Goal: Information Seeking & Learning: Learn about a topic

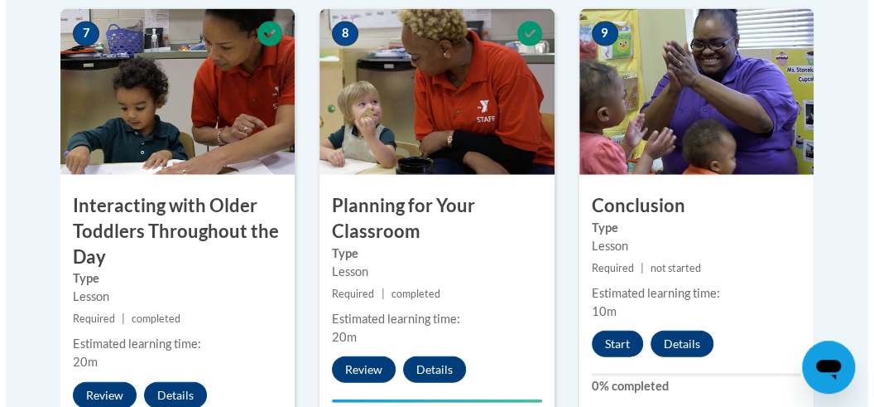
scroll to position [1636, 0]
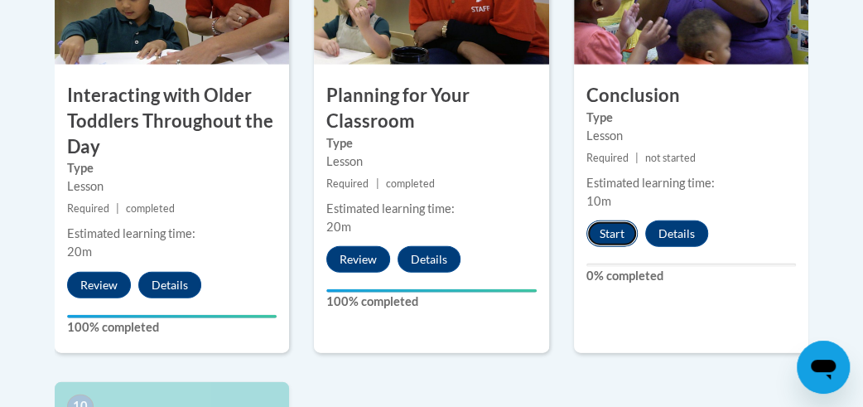
click at [619, 239] on button "Start" at bounding box center [611, 233] width 51 height 26
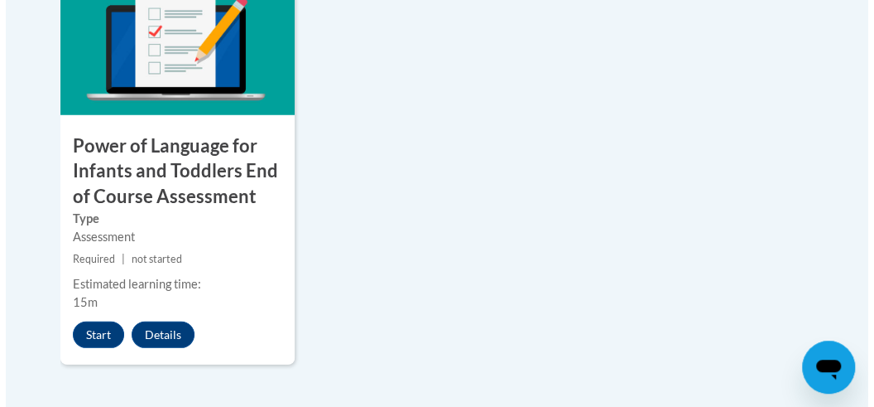
scroll to position [2073, 0]
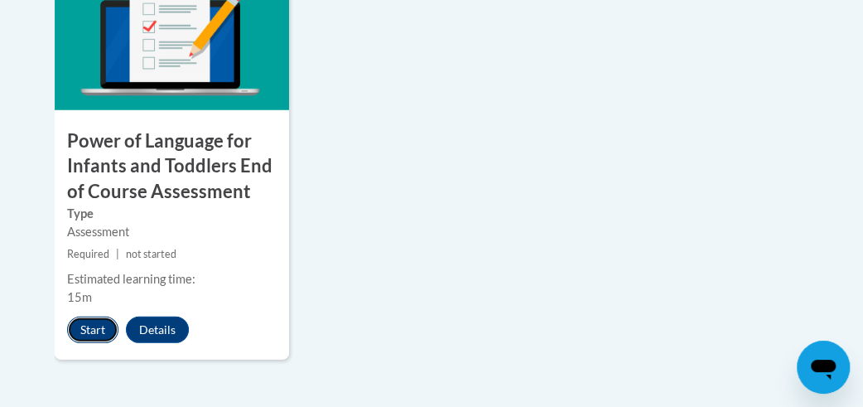
click at [94, 322] on button "Start" at bounding box center [92, 329] width 51 height 26
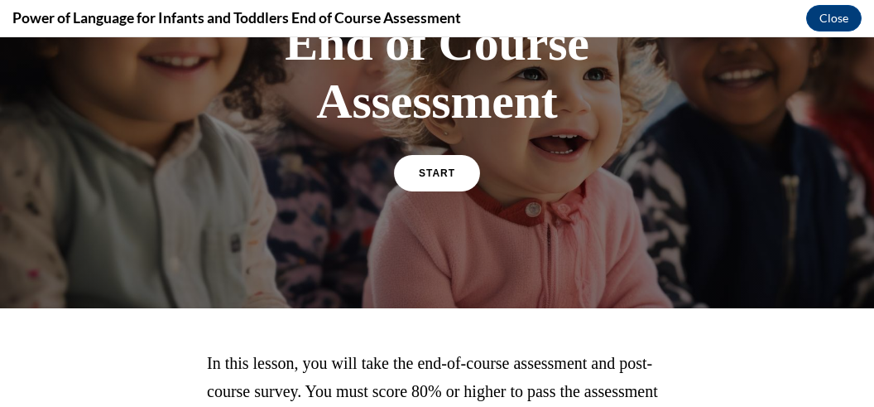
scroll to position [316, 0]
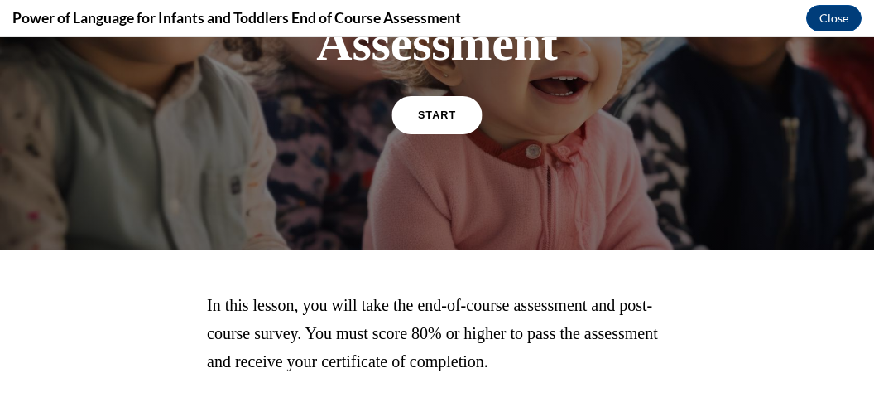
click at [436, 114] on span "START" at bounding box center [437, 115] width 38 height 12
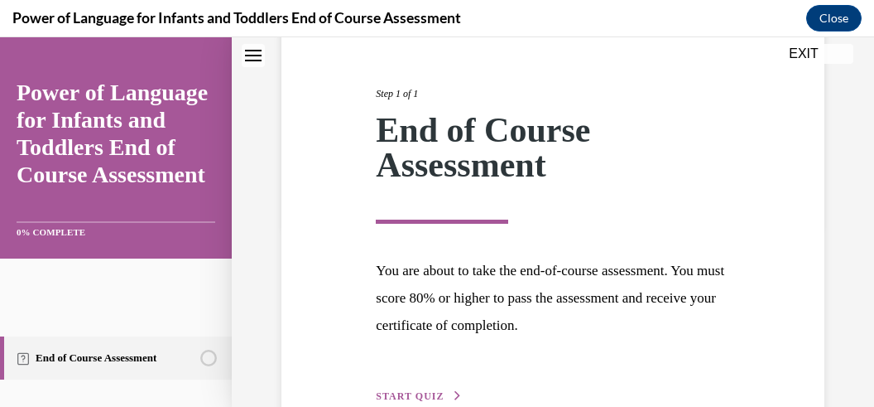
scroll to position [280, 0]
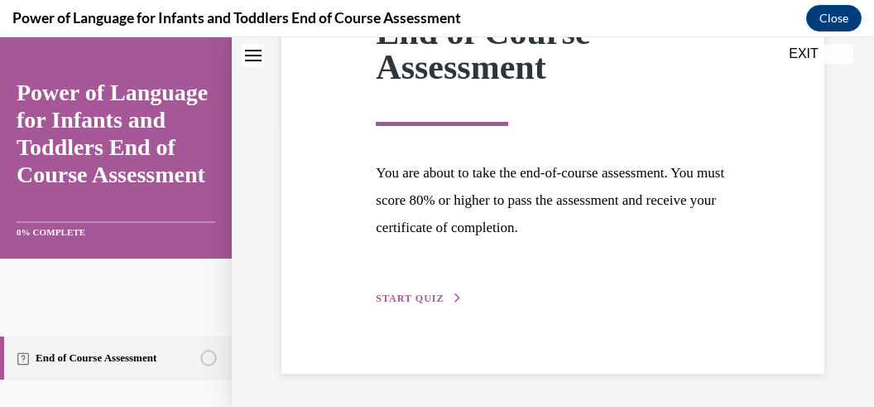
click at [420, 291] on button "START QUIZ" at bounding box center [419, 298] width 86 height 15
click at [0, 37] on p "Which of the following are ways to build a relationship with infants and toddle…" at bounding box center [0, 37] width 0 height 0
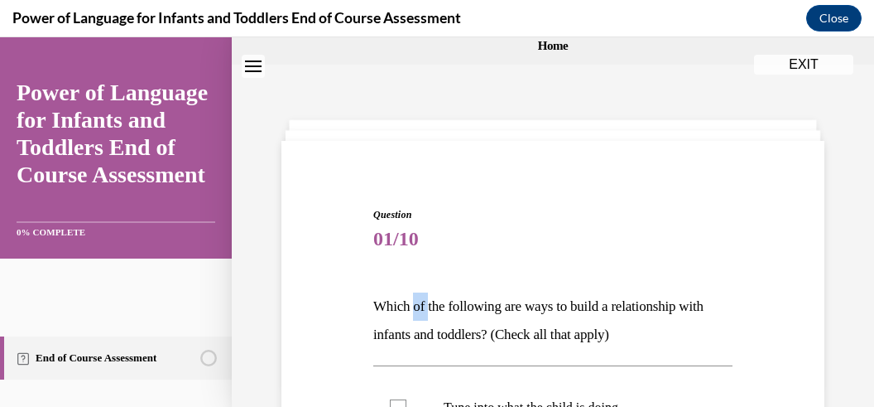
scroll to position [261, 0]
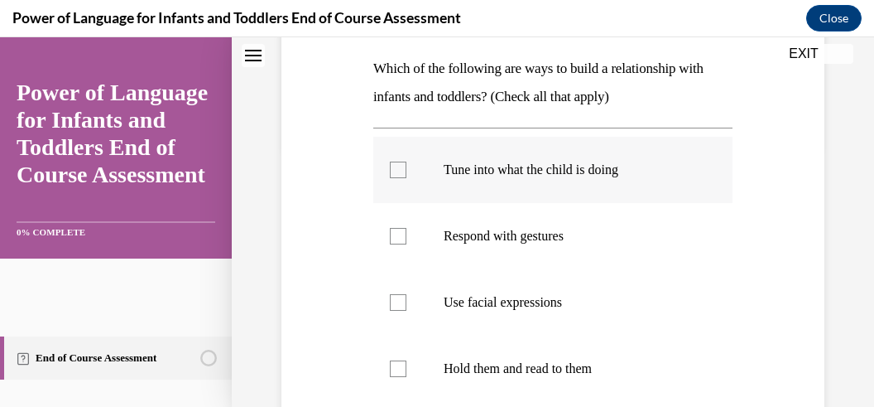
click at [393, 176] on div at bounding box center [398, 169] width 17 height 17
click at [393, 176] on input "Tune into what the child is doing" at bounding box center [398, 169] width 17 height 17
checkbox input "true"
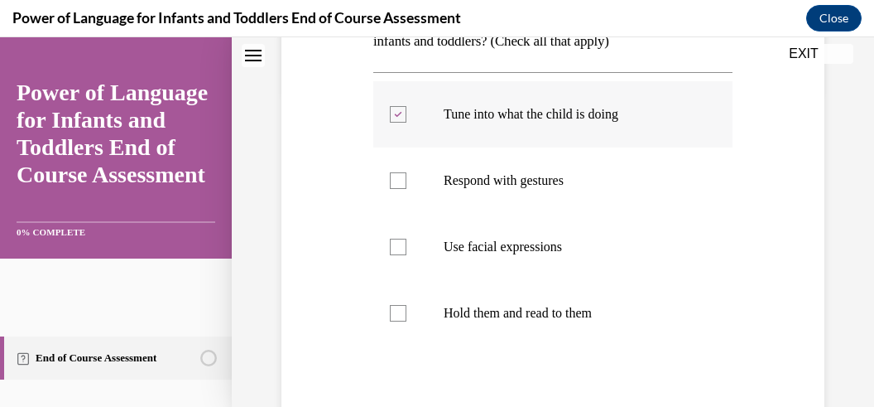
scroll to position [340, 0]
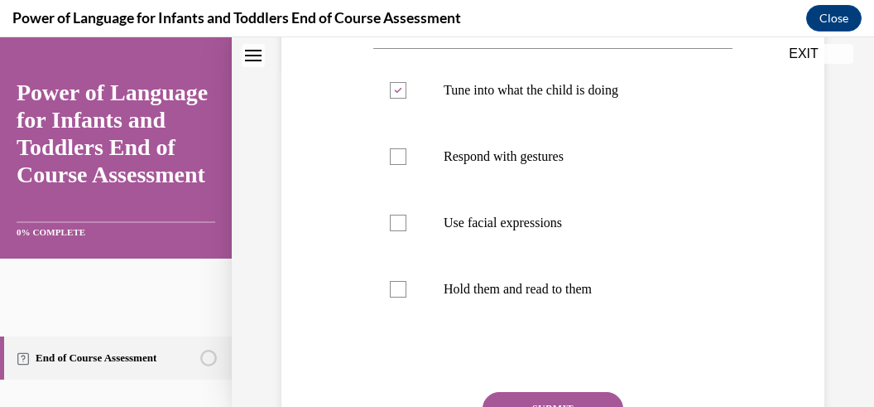
click at [512, 402] on button "SUBMIT" at bounding box center [553, 408] width 141 height 33
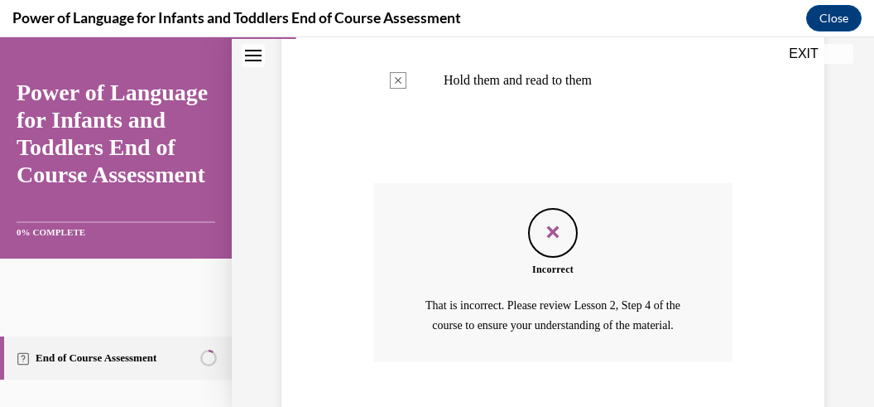
scroll to position [590, 0]
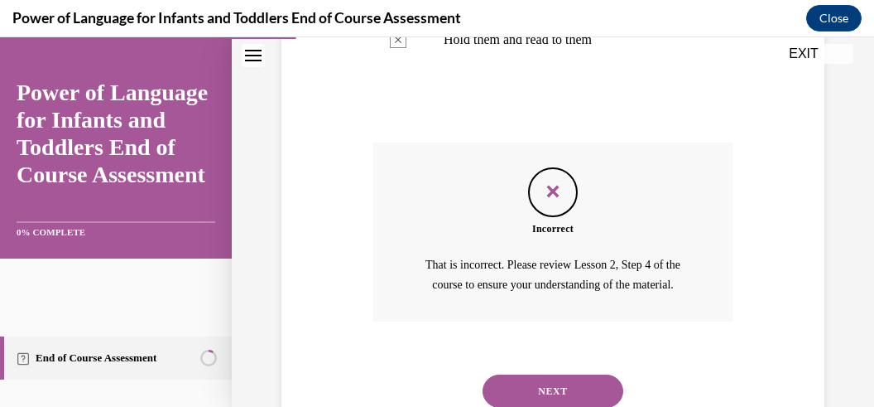
click at [550, 374] on button "NEXT" at bounding box center [553, 390] width 141 height 33
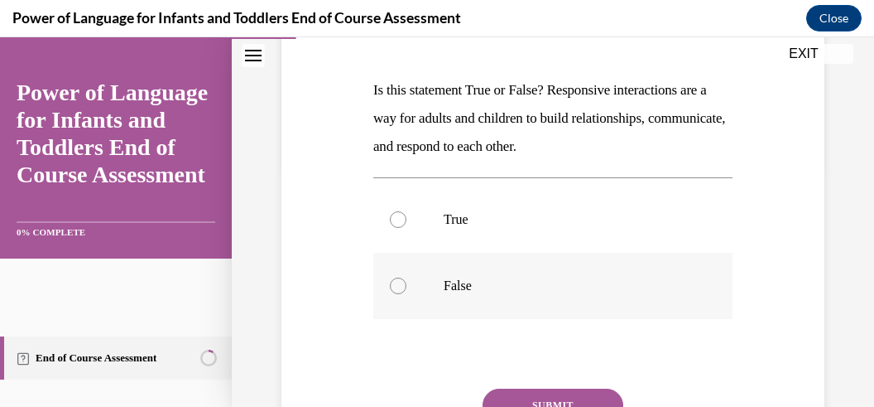
scroll to position [260, 0]
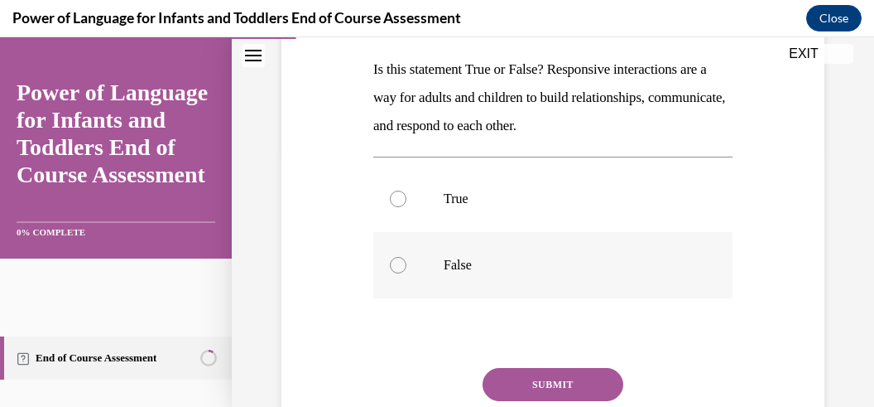
click at [397, 260] on div at bounding box center [398, 265] width 17 height 17
click at [397, 260] on input "False" at bounding box center [398, 265] width 17 height 17
radio input "true"
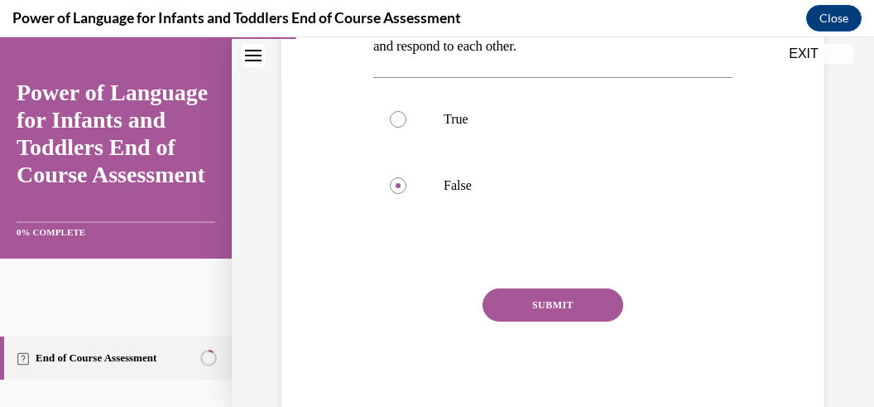
click at [585, 307] on button "SUBMIT" at bounding box center [553, 304] width 141 height 33
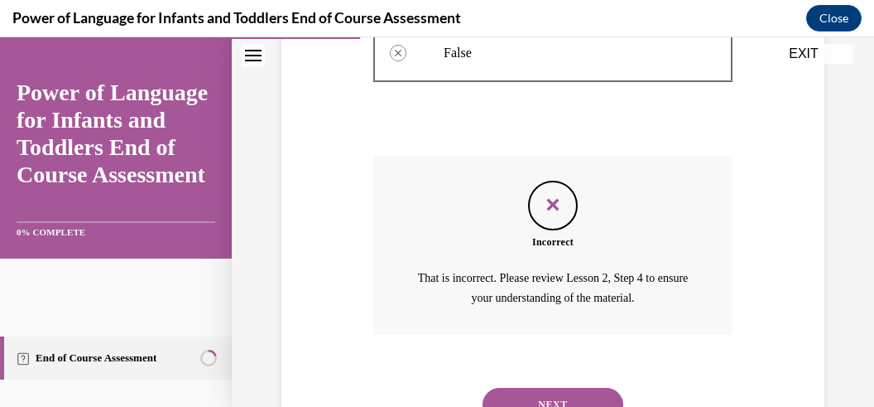
scroll to position [523, 0]
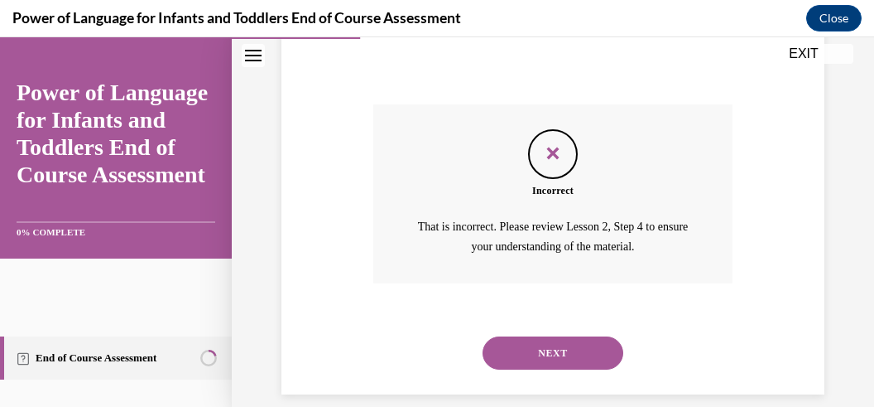
click at [533, 336] on button "NEXT" at bounding box center [553, 352] width 141 height 33
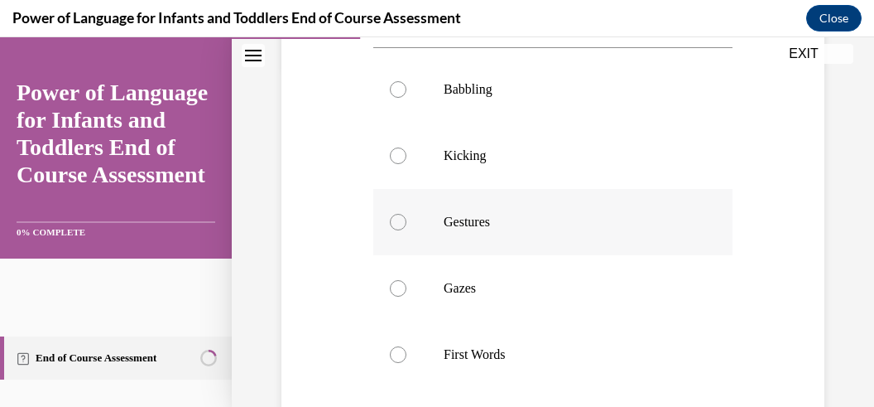
scroll to position [262, 0]
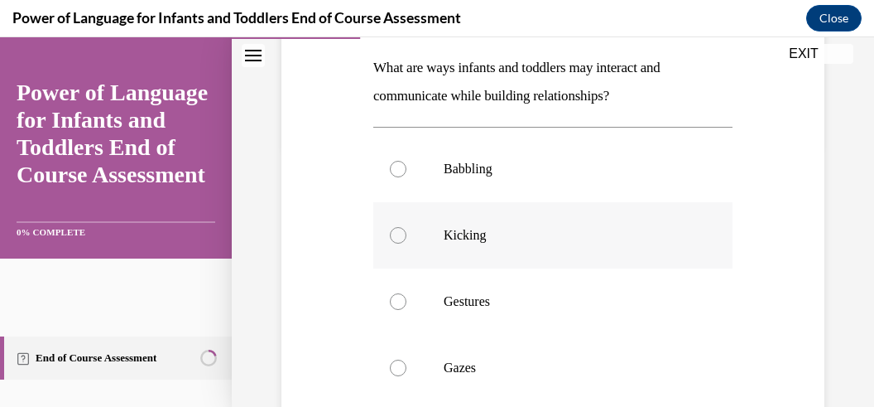
click at [398, 233] on div at bounding box center [398, 235] width 17 height 17
click at [398, 233] on input "Kicking" at bounding box center [398, 235] width 17 height 17
radio input "true"
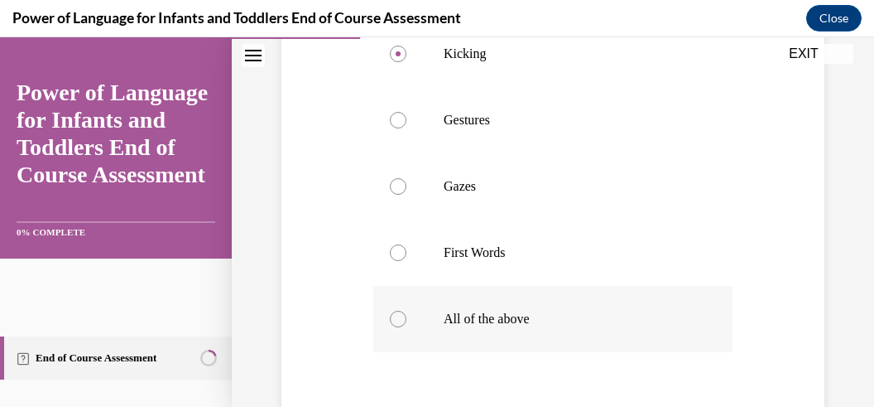
scroll to position [579, 0]
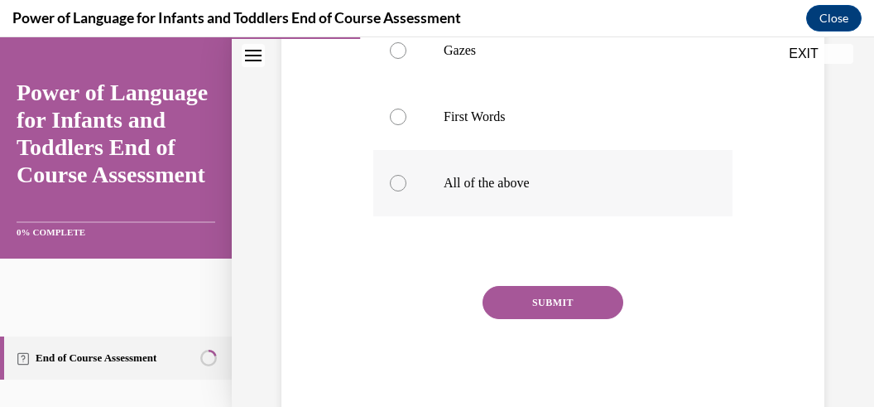
click at [396, 180] on div at bounding box center [398, 183] width 17 height 17
click at [396, 180] on input "All of the above" at bounding box center [398, 183] width 17 height 17
radio input "true"
click at [539, 298] on button "SUBMIT" at bounding box center [553, 302] width 141 height 33
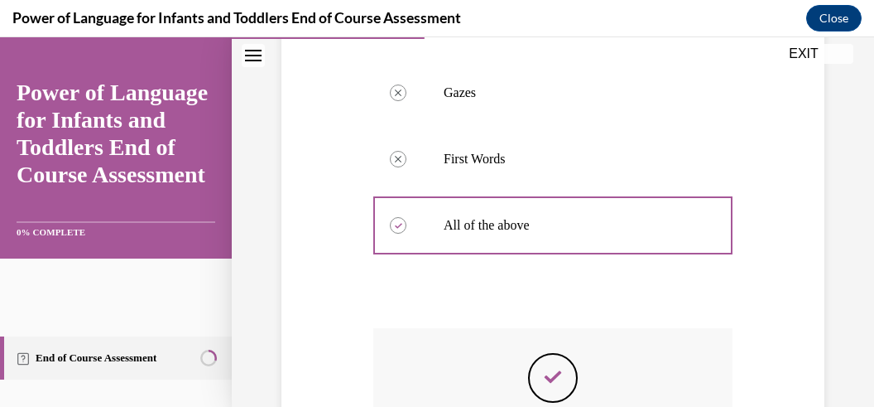
scroll to position [734, 0]
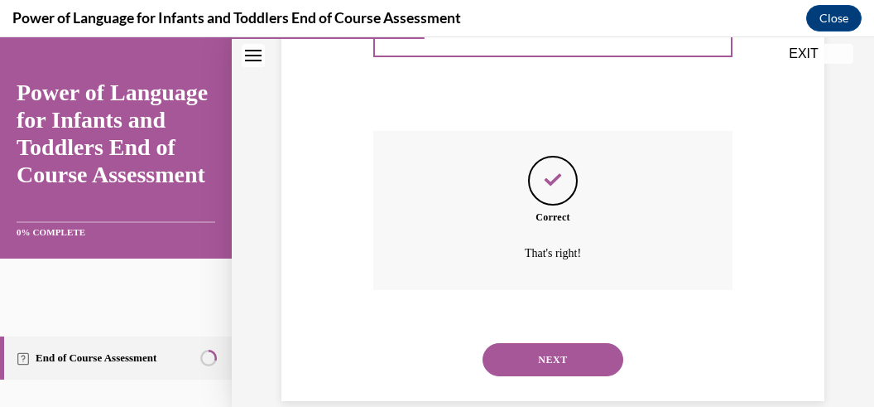
click at [546, 343] on button "NEXT" at bounding box center [553, 359] width 141 height 33
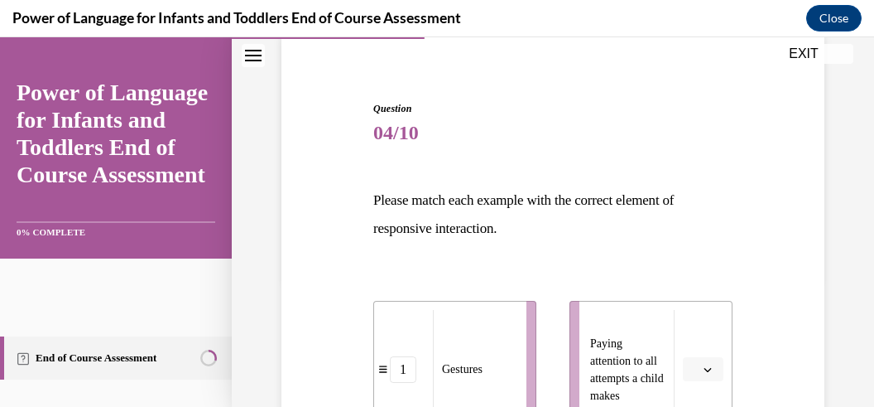
scroll to position [288, 0]
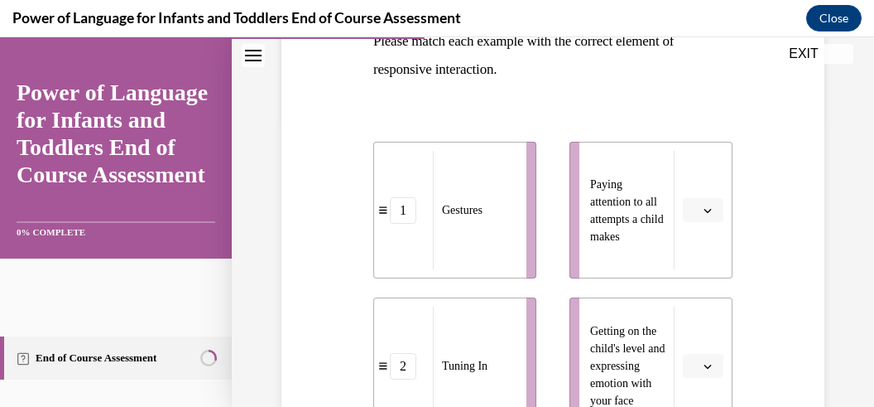
click at [706, 208] on button "button" at bounding box center [703, 210] width 41 height 25
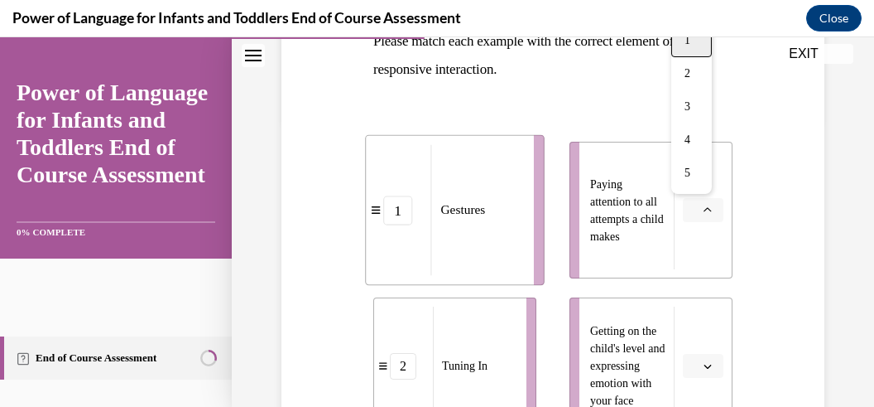
click at [693, 43] on div "1" at bounding box center [692, 40] width 41 height 33
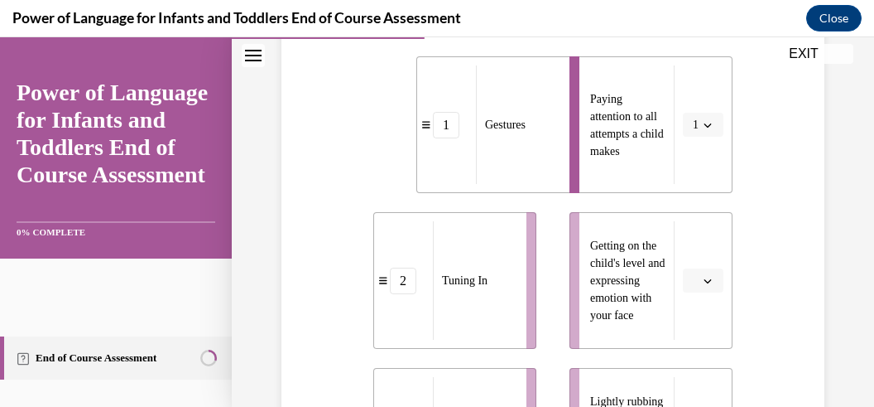
scroll to position [446, 0]
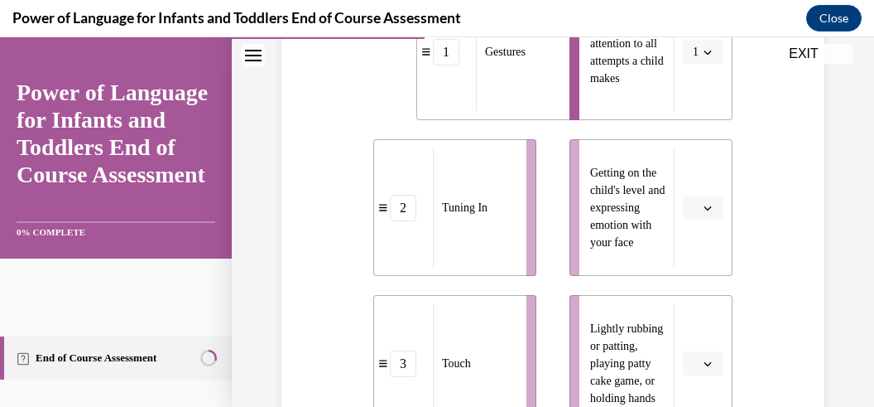
click at [704, 204] on icon "button" at bounding box center [708, 208] width 8 height 8
click at [686, 176] on span "5" at bounding box center [688, 170] width 6 height 13
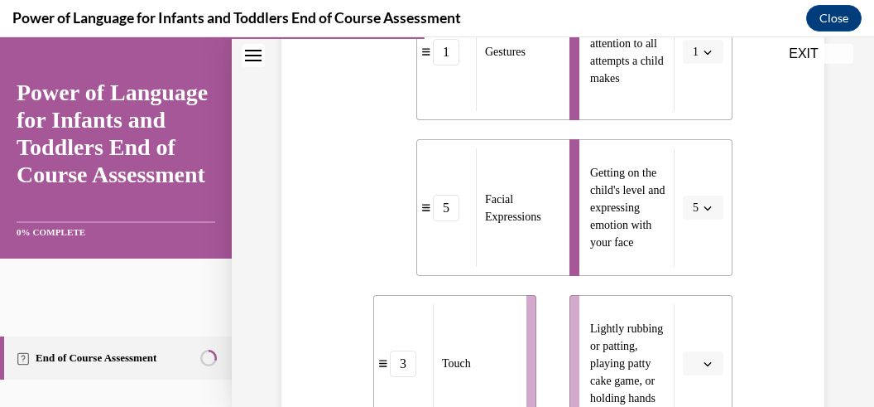
scroll to position [526, 0]
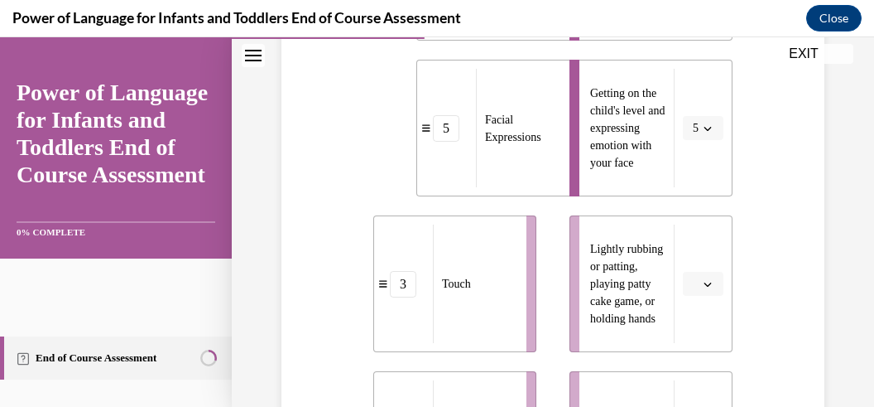
click at [704, 282] on icon "button" at bounding box center [708, 284] width 8 height 8
click at [695, 154] on div "2" at bounding box center [692, 147] width 41 height 33
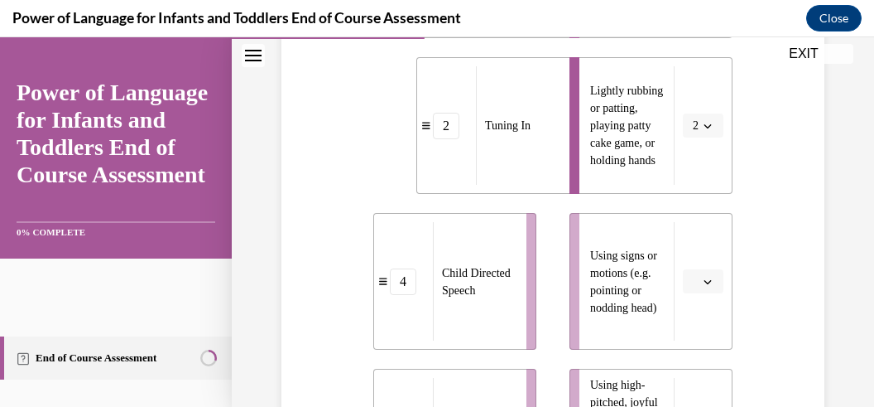
scroll to position [684, 0]
click at [693, 277] on button "button" at bounding box center [703, 281] width 41 height 25
click at [701, 181] on div "3" at bounding box center [692, 177] width 41 height 33
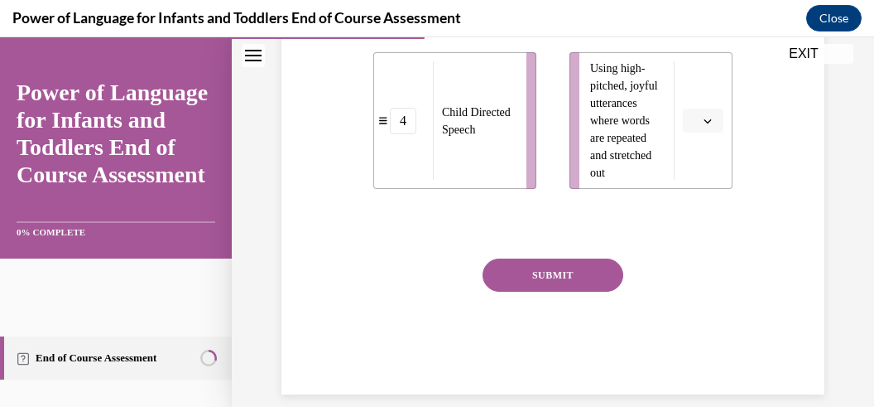
scroll to position [1001, 0]
click at [585, 272] on button "SUBMIT" at bounding box center [553, 274] width 141 height 33
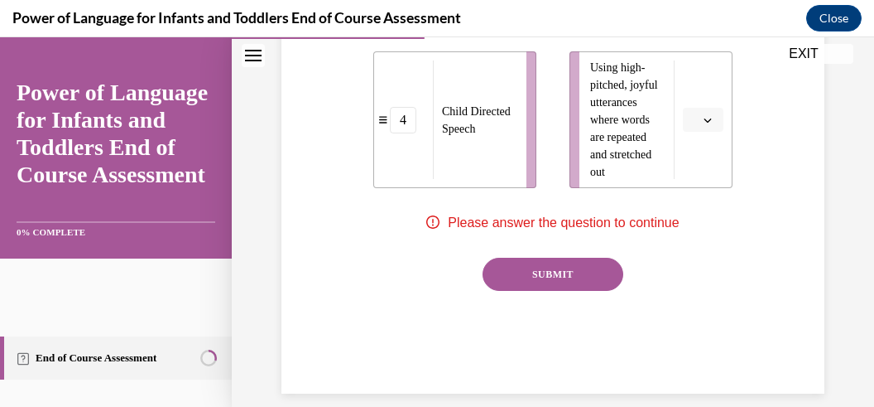
click at [696, 113] on button "button" at bounding box center [703, 120] width 41 height 25
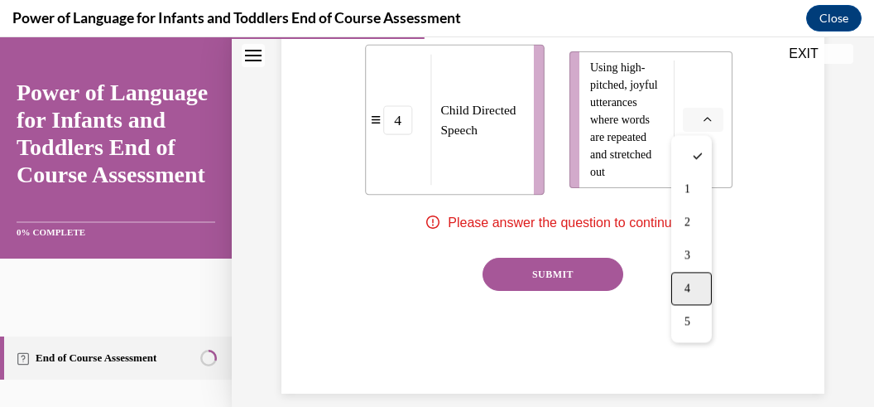
click at [694, 278] on div "4" at bounding box center [692, 288] width 41 height 33
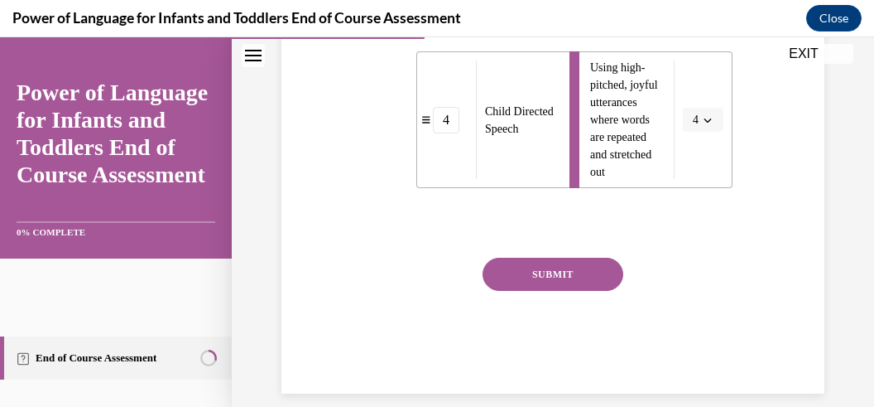
click at [576, 265] on button "SUBMIT" at bounding box center [553, 274] width 141 height 33
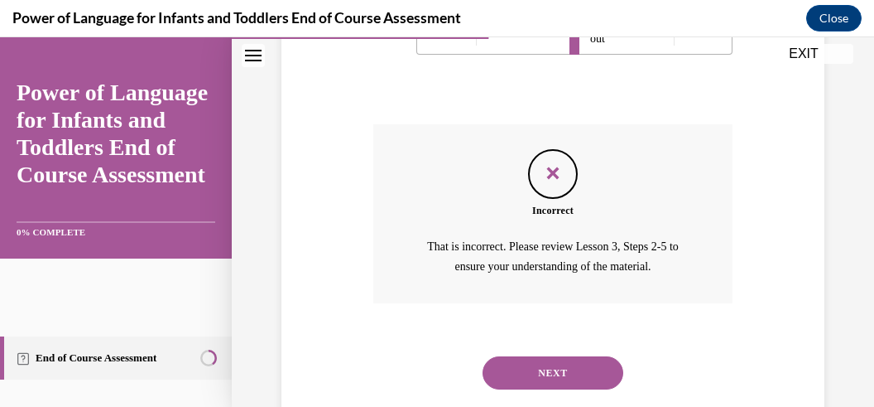
scroll to position [1154, 0]
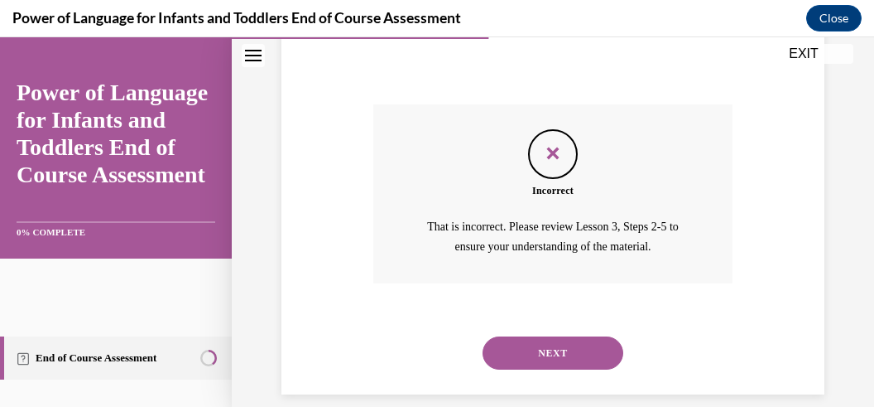
click at [544, 336] on button "NEXT" at bounding box center [553, 352] width 141 height 33
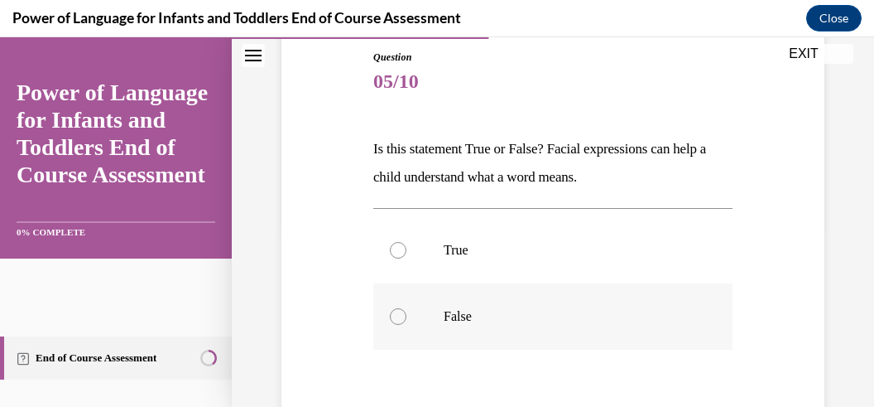
scroll to position [260, 0]
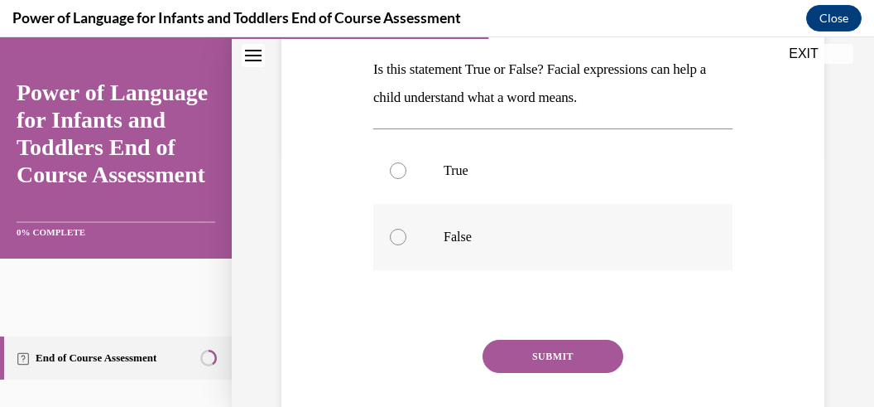
click at [396, 242] on div at bounding box center [398, 237] width 17 height 17
click at [396, 242] on input "False" at bounding box center [398, 237] width 17 height 17
radio input "true"
click at [524, 354] on button "SUBMIT" at bounding box center [553, 356] width 141 height 33
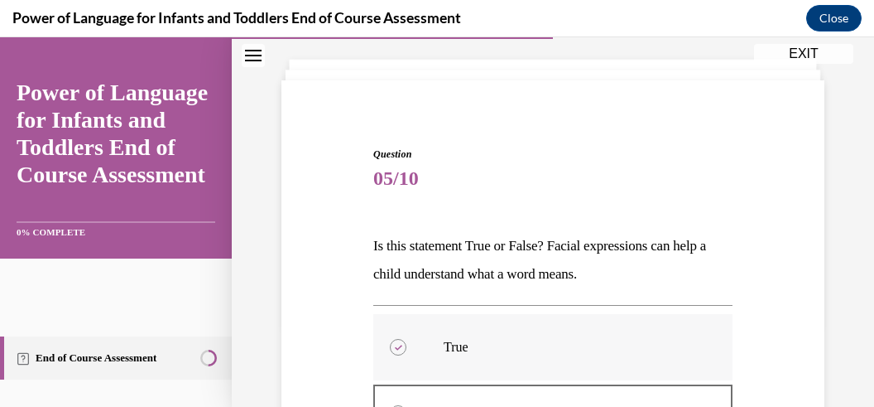
scroll to position [46, 0]
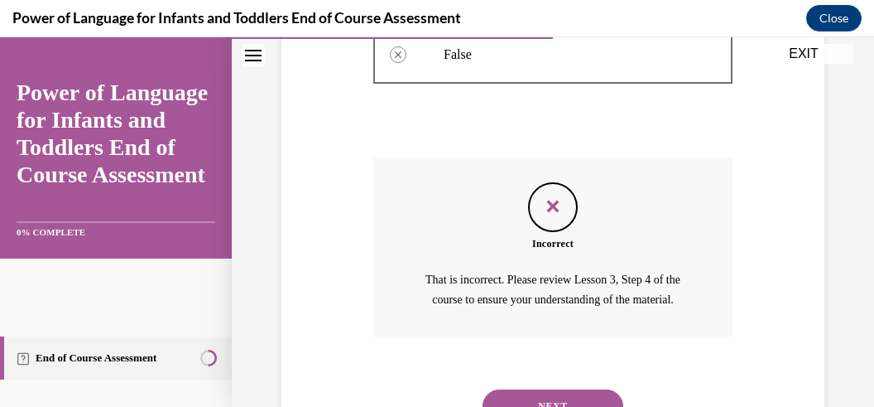
click at [516, 389] on button "NEXT" at bounding box center [553, 405] width 141 height 33
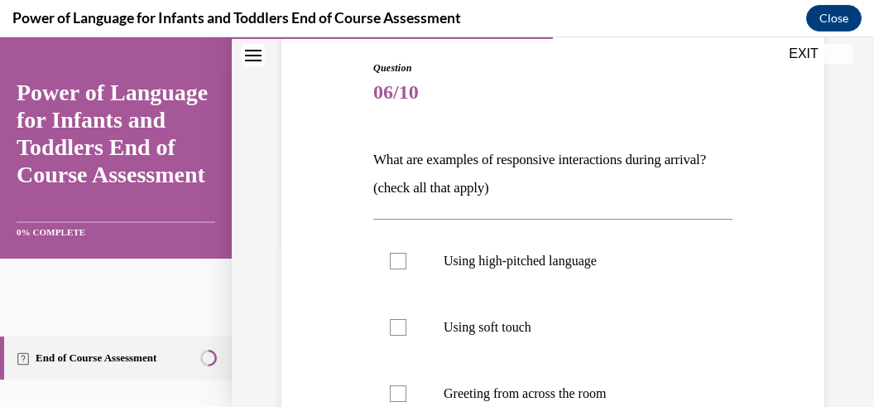
scroll to position [182, 0]
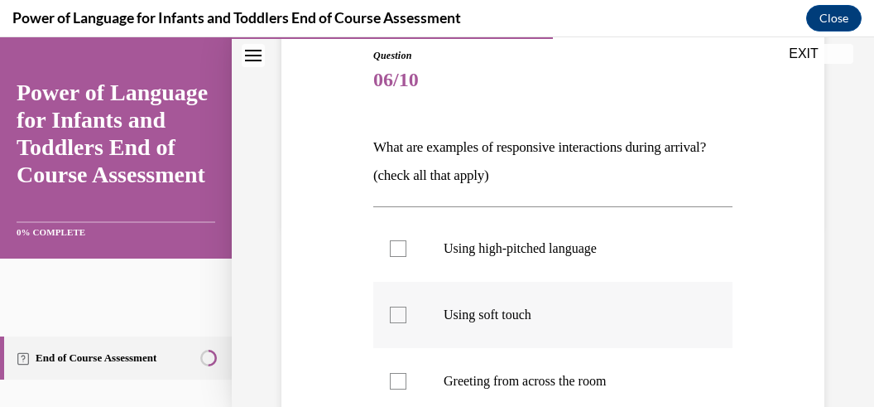
click at [402, 317] on div at bounding box center [398, 314] width 17 height 17
click at [402, 317] on input "Using soft touch" at bounding box center [398, 314] width 17 height 17
checkbox input "true"
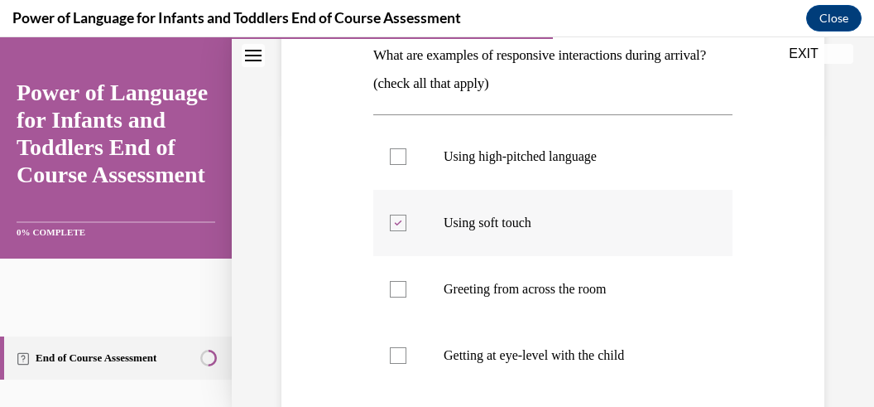
scroll to position [420, 0]
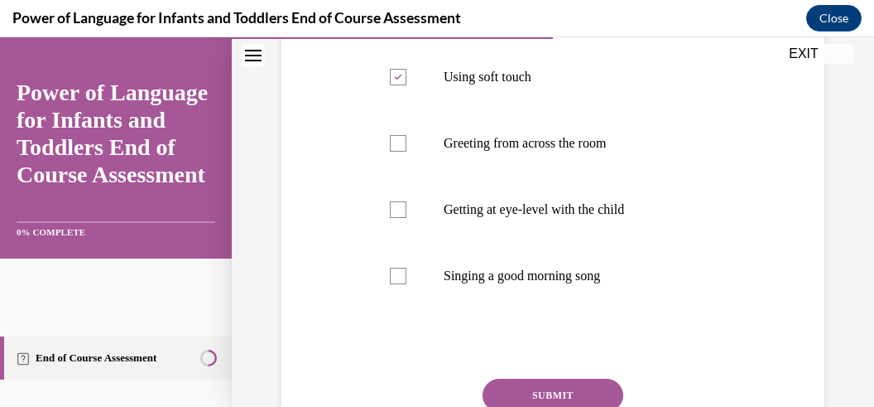
click at [536, 383] on button "SUBMIT" at bounding box center [553, 394] width 141 height 33
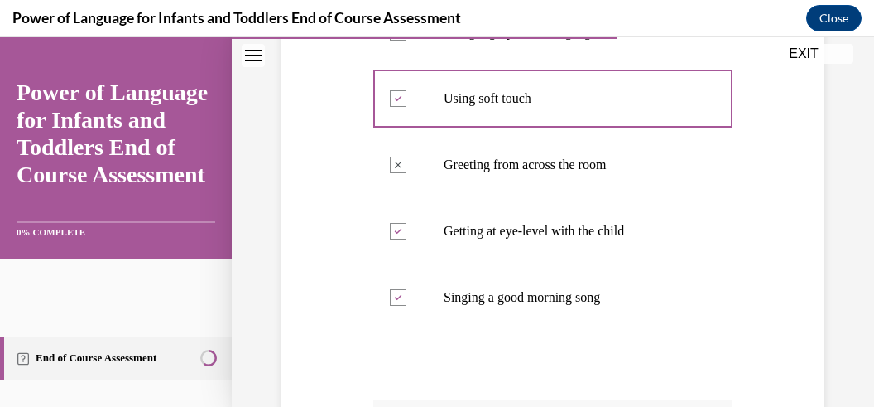
scroll to position [428, 0]
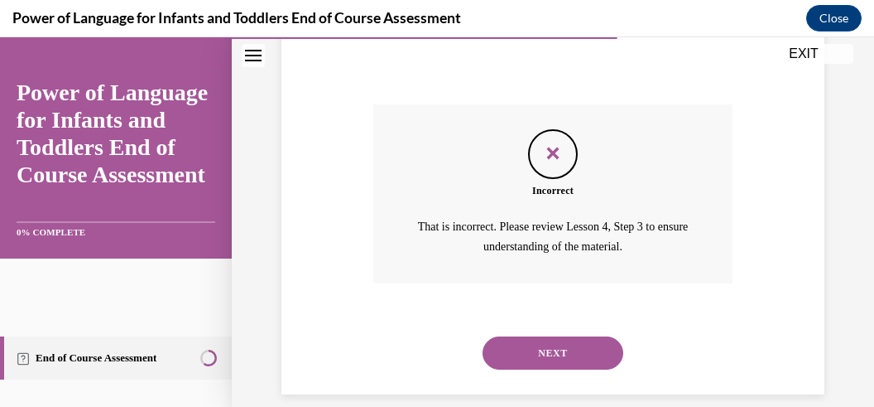
click at [553, 336] on button "NEXT" at bounding box center [553, 352] width 141 height 33
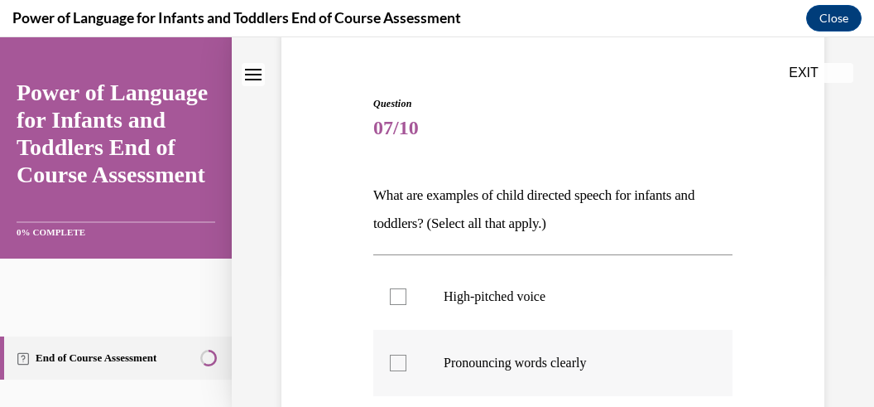
scroll to position [182, 0]
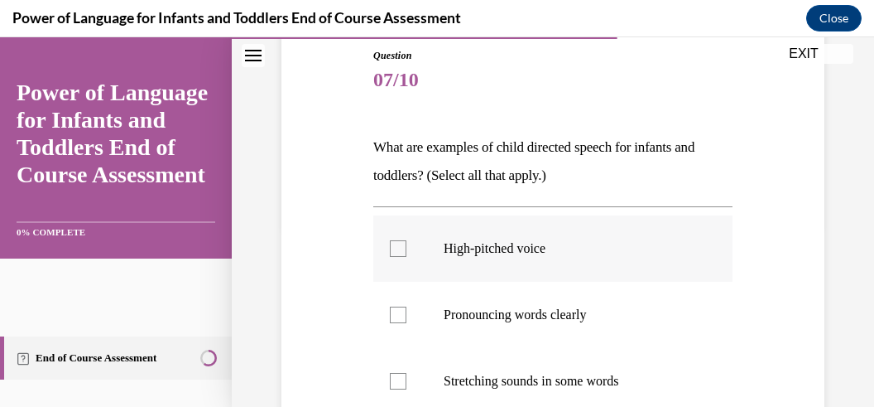
drag, startPoint x: 388, startPoint y: 246, endPoint x: 402, endPoint y: 240, distance: 15.2
click at [390, 245] on div at bounding box center [398, 248] width 17 height 17
click at [390, 245] on input "High-pitched voice" at bounding box center [398, 248] width 17 height 17
checkbox input "true"
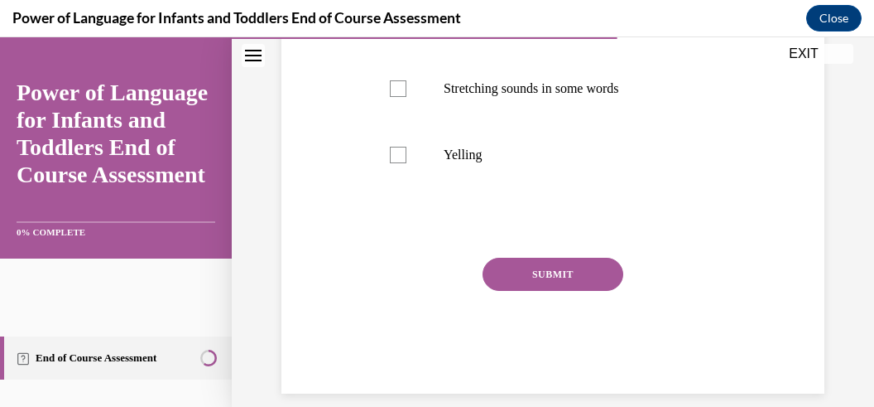
click at [541, 281] on button "SUBMIT" at bounding box center [553, 274] width 141 height 33
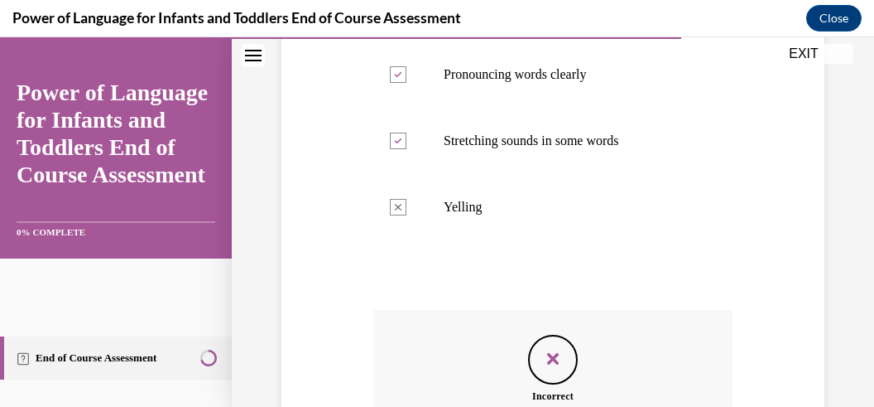
scroll to position [628, 0]
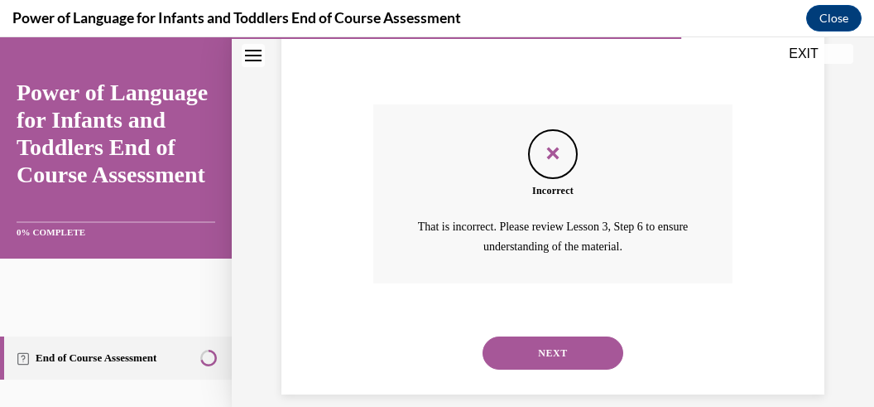
click at [571, 336] on button "NEXT" at bounding box center [553, 352] width 141 height 33
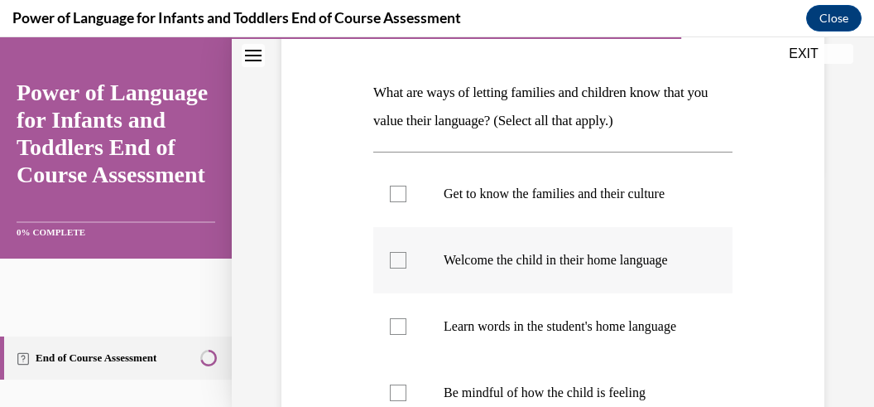
scroll to position [262, 0]
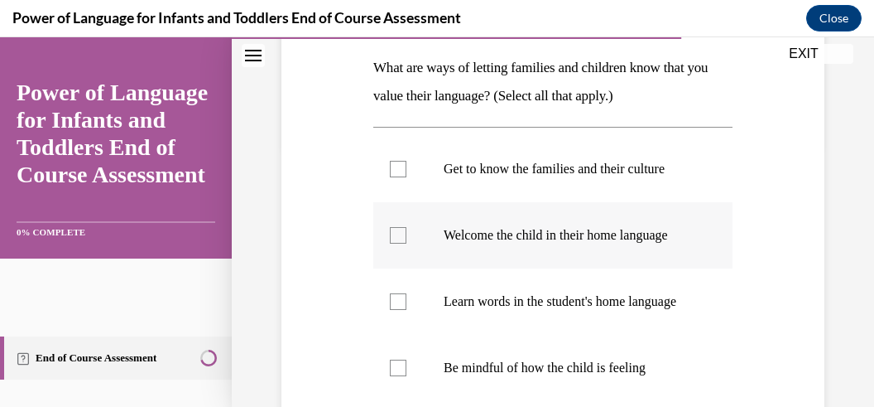
click at [393, 251] on label "Welcome the child in their home language" at bounding box center [552, 235] width 359 height 66
click at [393, 243] on input "Welcome the child in their home language" at bounding box center [398, 235] width 17 height 17
checkbox input "true"
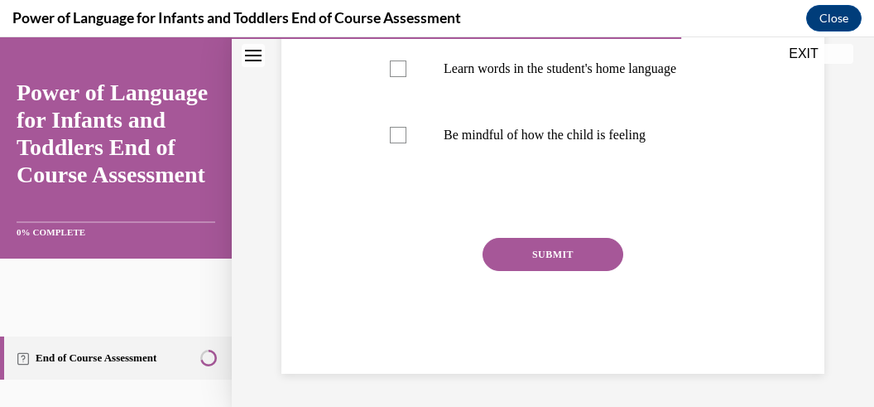
click at [561, 271] on button "SUBMIT" at bounding box center [553, 254] width 141 height 33
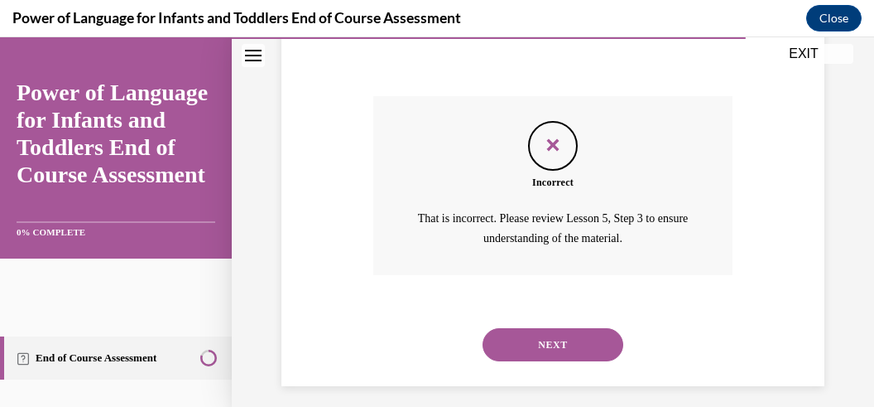
scroll to position [677, 0]
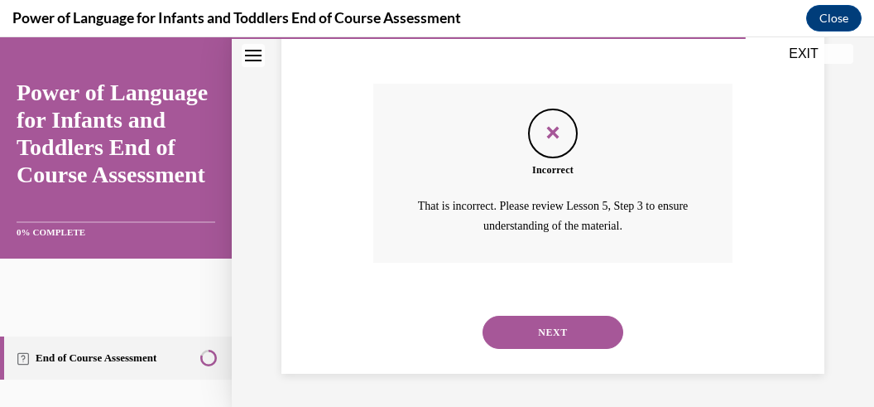
click at [561, 318] on button "NEXT" at bounding box center [553, 332] width 141 height 33
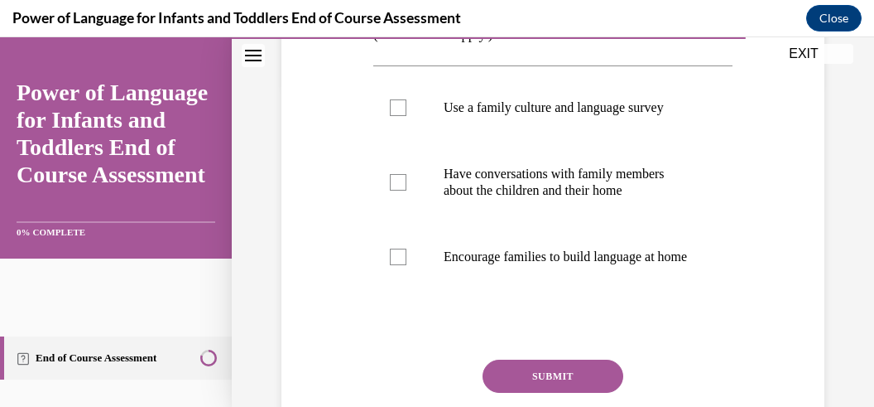
scroll to position [282, 0]
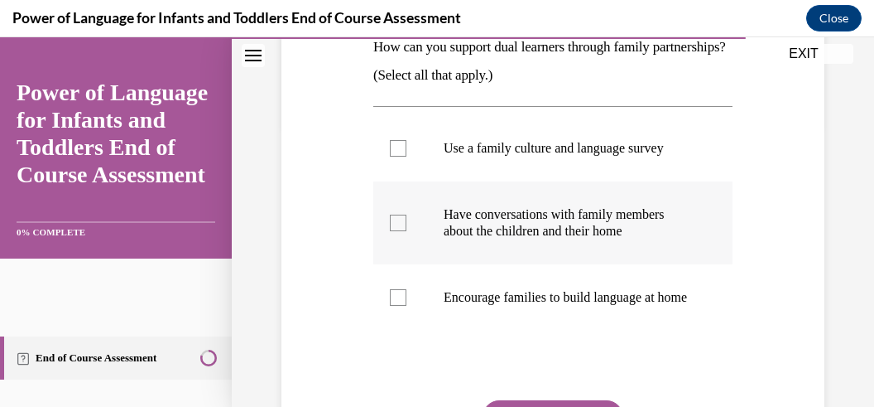
click at [402, 220] on div at bounding box center [398, 222] width 17 height 17
click at [402, 220] on input "Have conversations with family members about the children and their home" at bounding box center [398, 222] width 17 height 17
checkbox input "true"
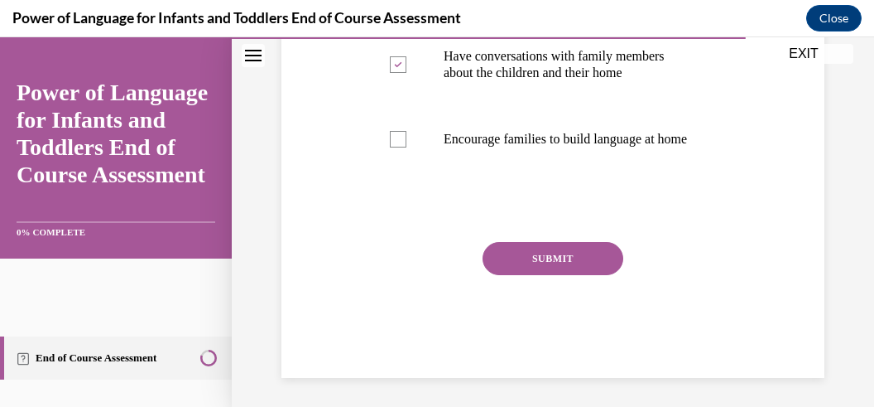
click at [590, 272] on button "SUBMIT" at bounding box center [553, 258] width 141 height 33
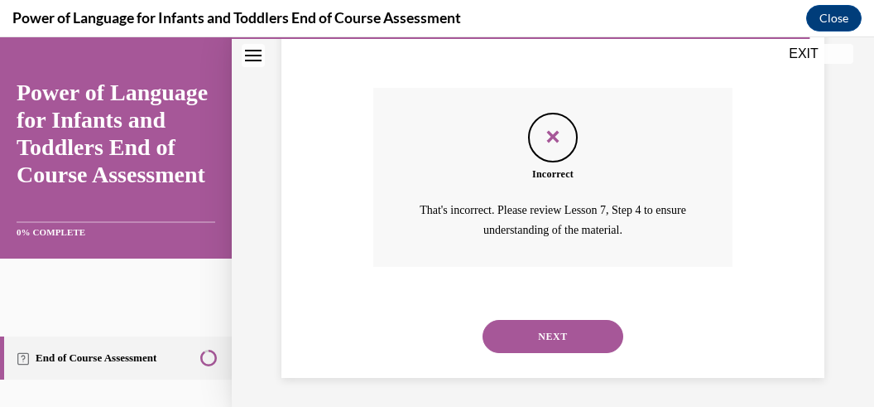
click at [572, 339] on button "NEXT" at bounding box center [553, 336] width 141 height 33
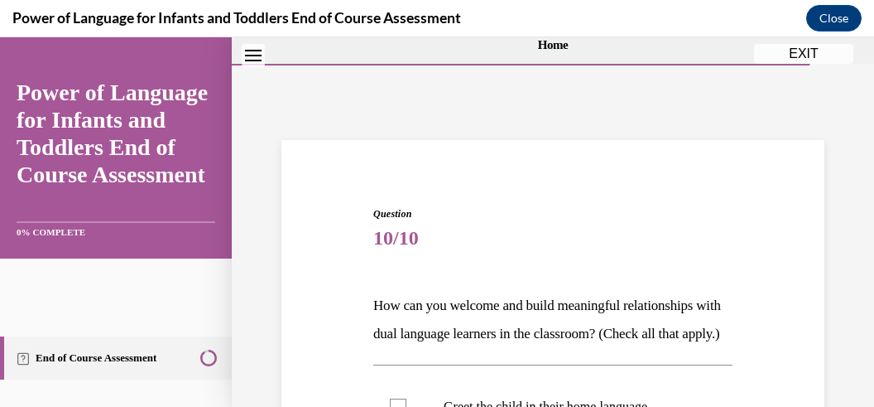
scroll to position [262, 0]
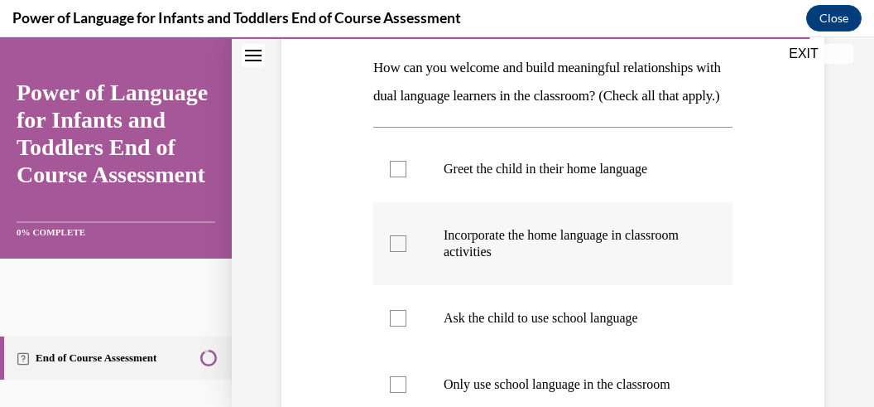
drag, startPoint x: 393, startPoint y: 195, endPoint x: 388, endPoint y: 289, distance: 94.6
click at [393, 177] on div at bounding box center [398, 169] width 17 height 17
click at [393, 177] on input "Greet the child in their home language" at bounding box center [398, 169] width 17 height 17
checkbox input "true"
click at [407, 267] on label "Incorporate the home language in classroom activities" at bounding box center [552, 243] width 359 height 83
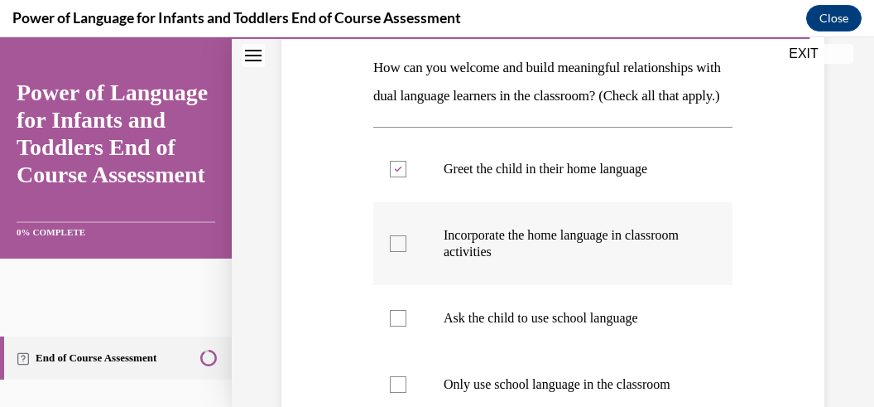
click at [407, 252] on input "Incorporate the home language in classroom activities" at bounding box center [398, 243] width 17 height 17
checkbox input "true"
click at [393, 326] on div at bounding box center [398, 318] width 17 height 17
click at [393, 326] on input "Ask the child to use school language" at bounding box center [398, 318] width 17 height 17
checkbox input "true"
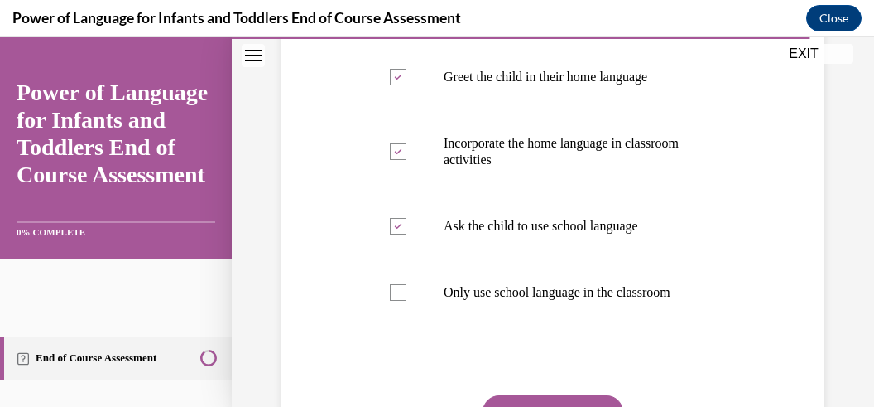
scroll to position [420, 0]
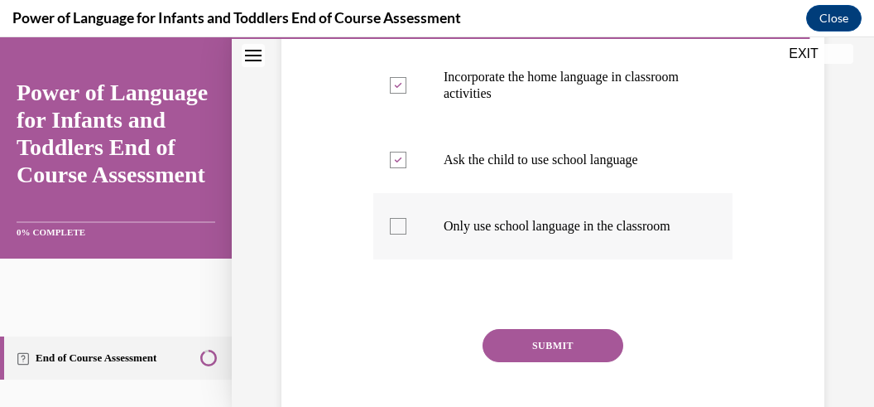
click at [387, 259] on label "Only use school language in the classroom" at bounding box center [552, 226] width 359 height 66
click at [390, 234] on input "Only use school language in the classroom" at bounding box center [398, 226] width 17 height 17
checkbox input "true"
click at [532, 362] on button "SUBMIT" at bounding box center [553, 345] width 141 height 33
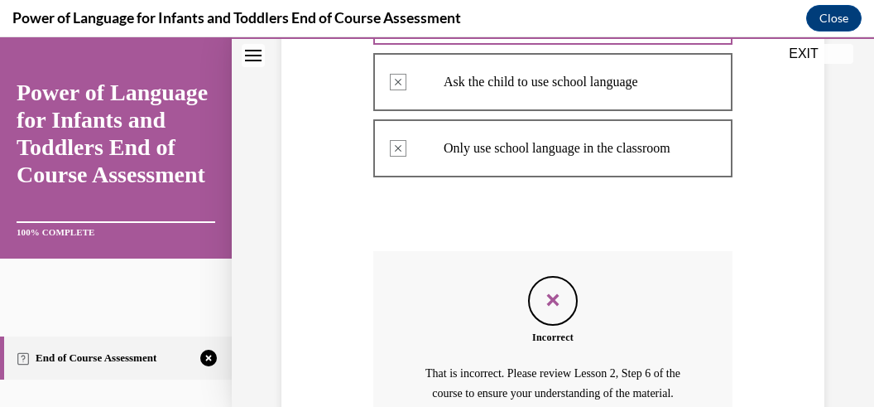
scroll to position [518, 0]
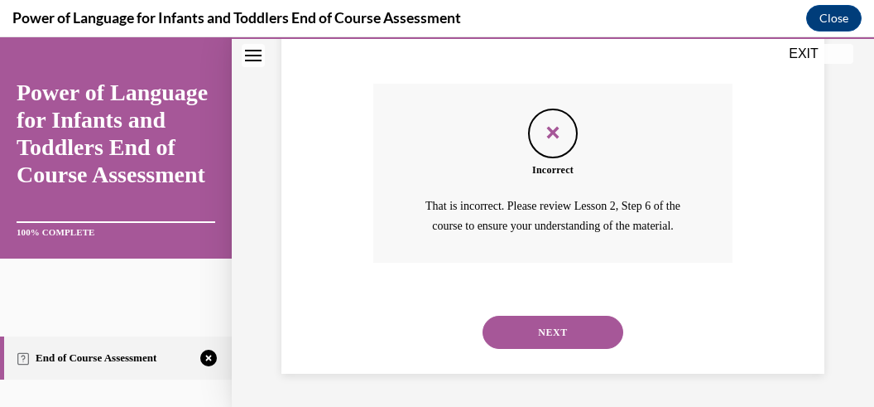
click at [555, 338] on button "NEXT" at bounding box center [553, 332] width 141 height 33
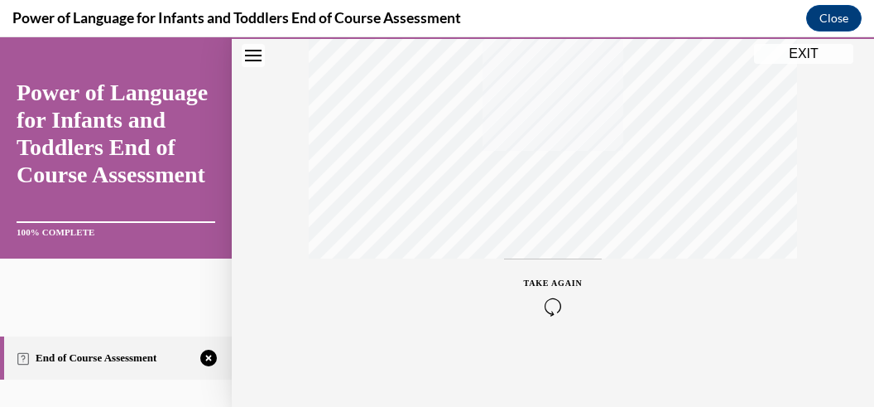
scroll to position [479, 0]
click at [566, 293] on div "TAKE AGAIN" at bounding box center [553, 295] width 59 height 39
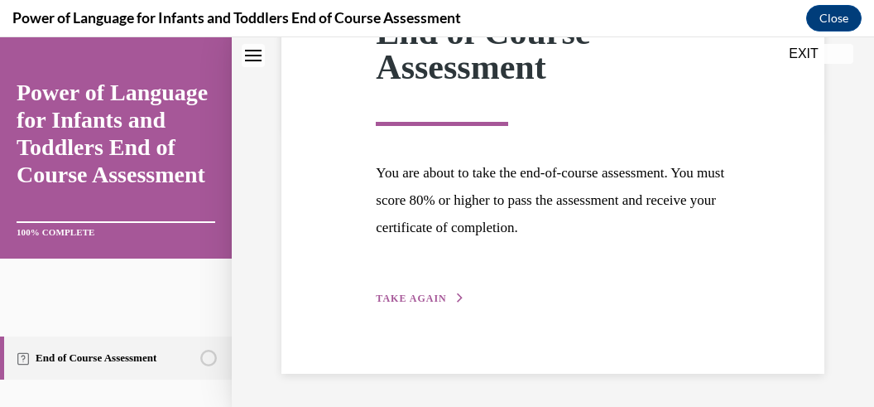
click at [450, 293] on button "TAKE AGAIN" at bounding box center [420, 298] width 89 height 15
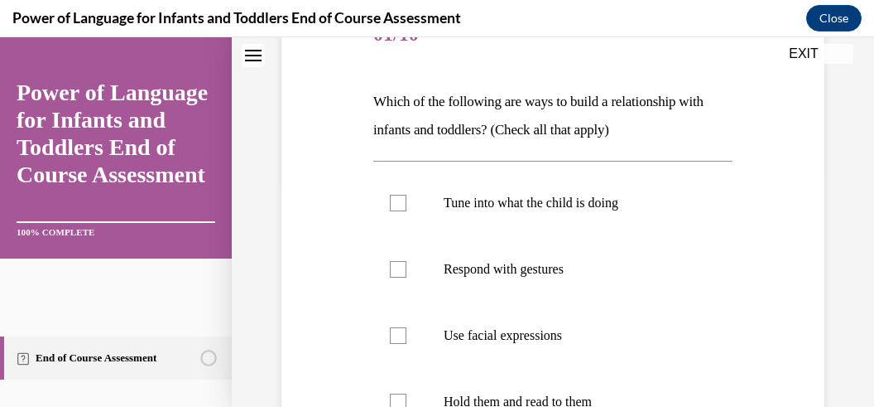
scroll to position [261, 0]
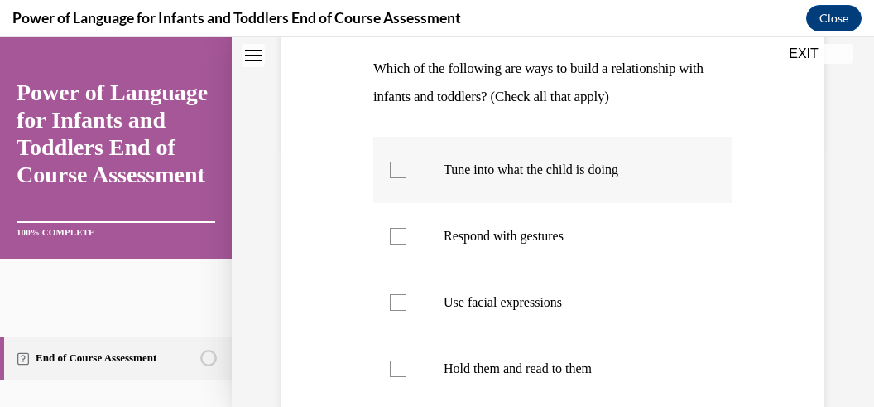
click at [408, 169] on label "Tune into what the child is doing" at bounding box center [552, 170] width 359 height 66
click at [407, 169] on input "Tune into what the child is doing" at bounding box center [398, 169] width 17 height 17
checkbox input "true"
click at [400, 234] on div at bounding box center [398, 236] width 17 height 17
click at [400, 234] on input "Respond with gestures" at bounding box center [398, 236] width 17 height 17
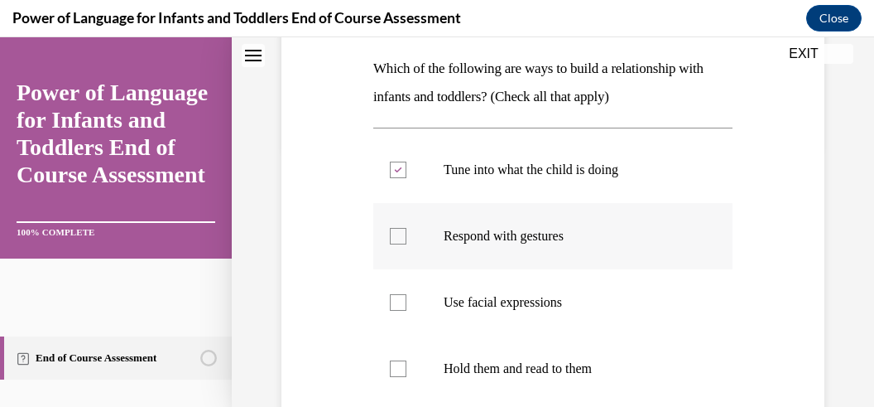
checkbox input "true"
click at [392, 301] on div at bounding box center [398, 302] width 17 height 17
click at [392, 301] on input "Use facial expressions" at bounding box center [398, 302] width 17 height 17
checkbox input "true"
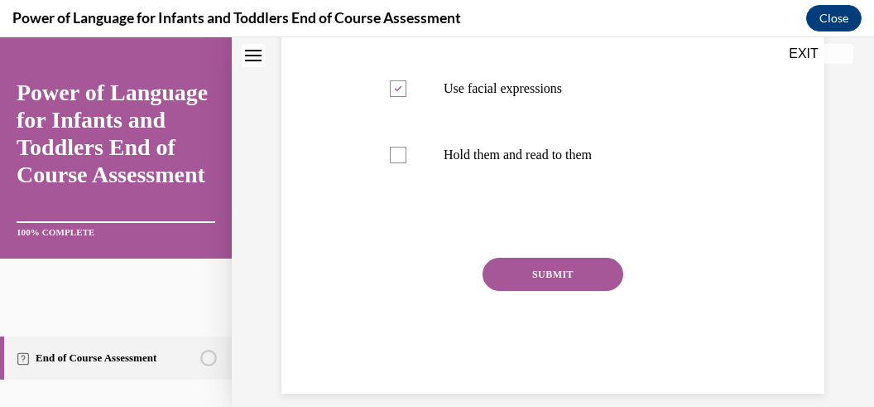
click at [514, 275] on button "SUBMIT" at bounding box center [553, 274] width 141 height 33
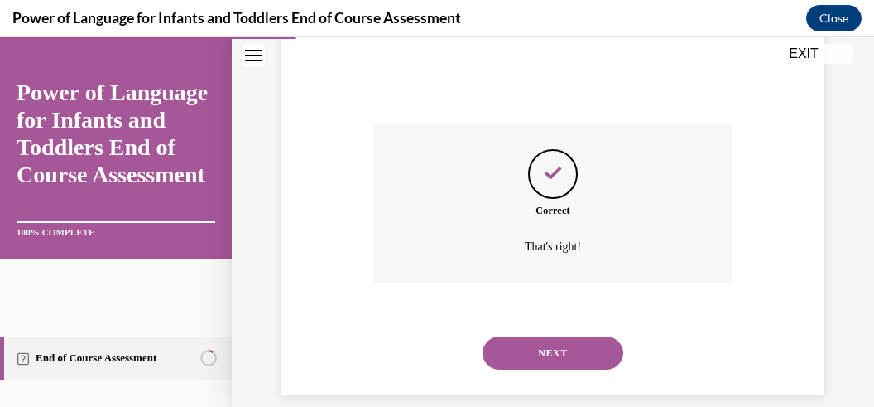
scroll to position [608, 0]
click at [550, 320] on div "NEXT" at bounding box center [552, 353] width 359 height 66
click at [549, 336] on button "NEXT" at bounding box center [553, 352] width 141 height 33
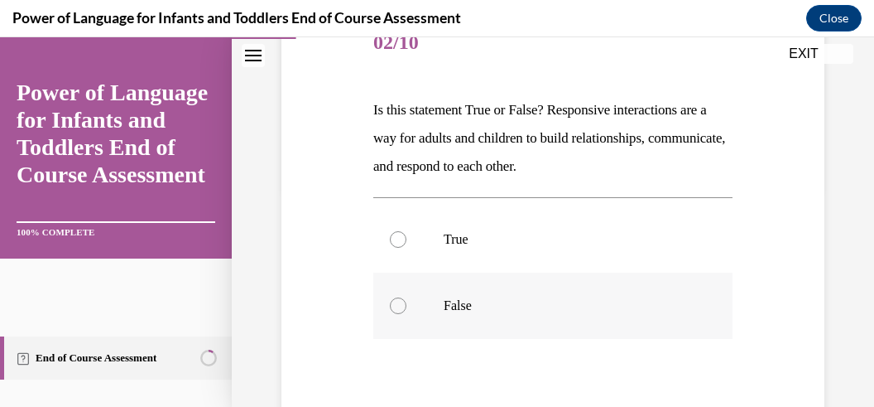
scroll to position [260, 0]
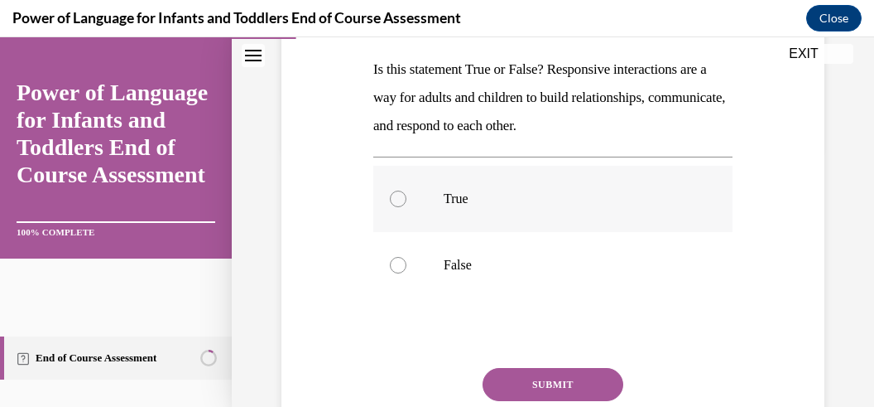
click at [402, 195] on div at bounding box center [398, 198] width 17 height 17
click at [402, 195] on input "True" at bounding box center [398, 198] width 17 height 17
radio input "true"
click at [537, 380] on button "SUBMIT" at bounding box center [553, 384] width 141 height 33
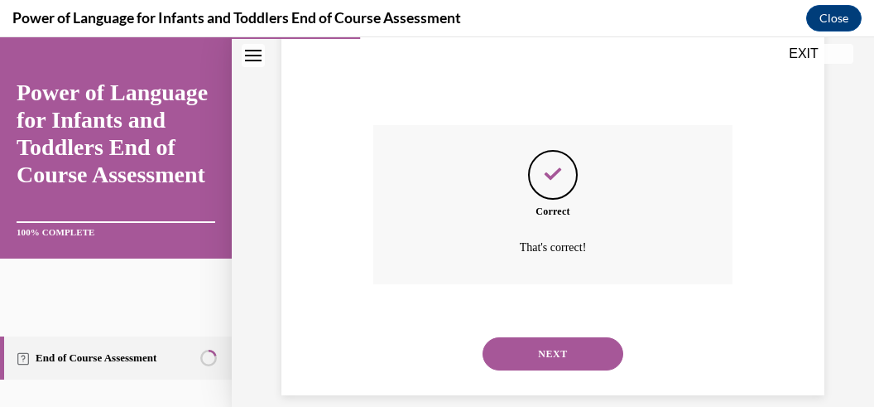
scroll to position [503, 0]
click at [541, 336] on button "NEXT" at bounding box center [553, 352] width 141 height 33
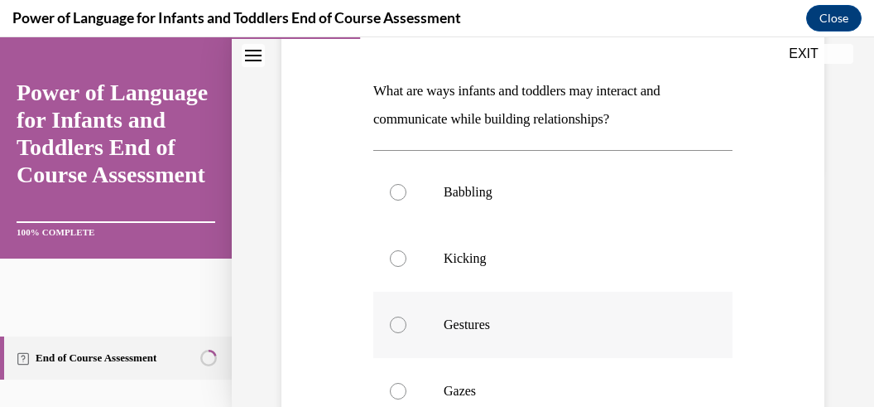
scroll to position [262, 0]
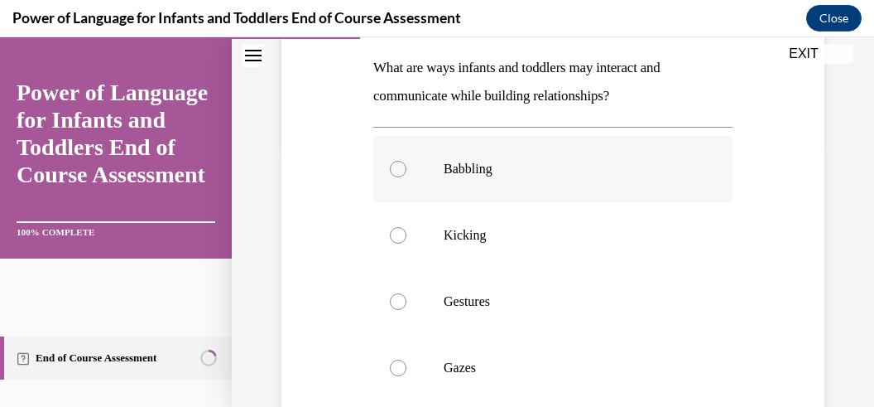
click at [397, 172] on div at bounding box center [398, 169] width 17 height 17
click at [397, 172] on input "Babbling" at bounding box center [398, 169] width 17 height 17
radio input "true"
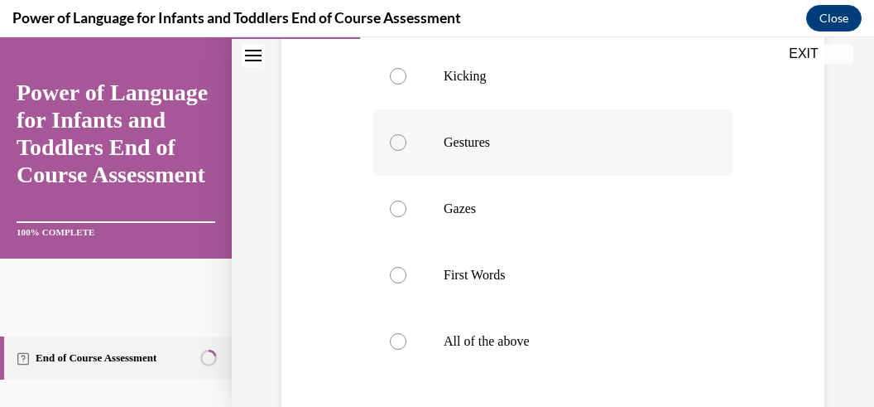
scroll to position [499, 0]
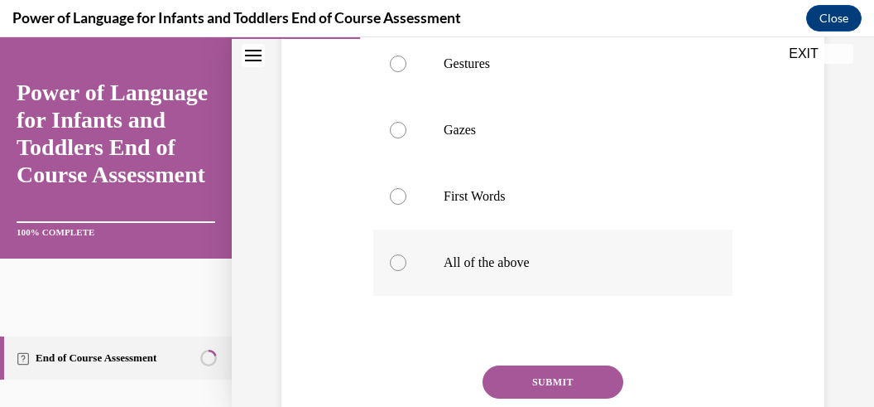
click at [397, 265] on div at bounding box center [398, 262] width 17 height 17
click at [397, 265] on input "All of the above" at bounding box center [398, 262] width 17 height 17
radio input "true"
click at [537, 375] on button "SUBMIT" at bounding box center [553, 381] width 141 height 33
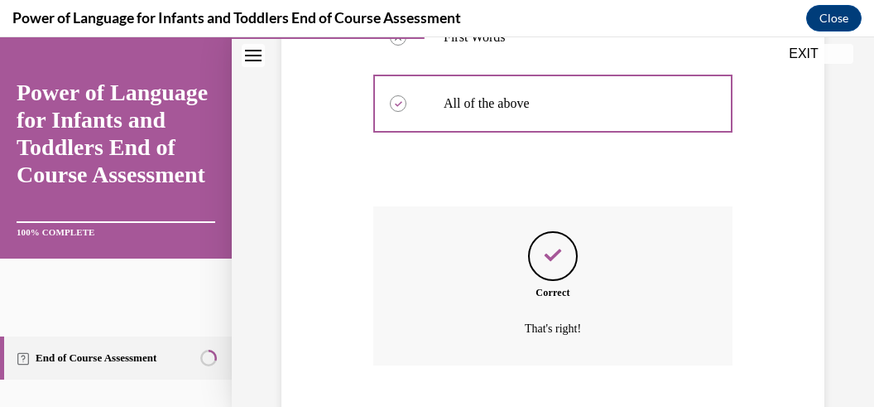
scroll to position [740, 0]
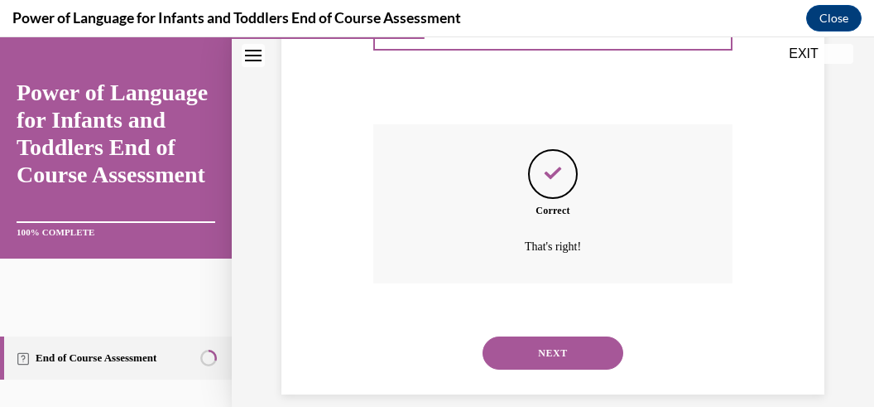
click at [566, 336] on button "NEXT" at bounding box center [553, 352] width 141 height 33
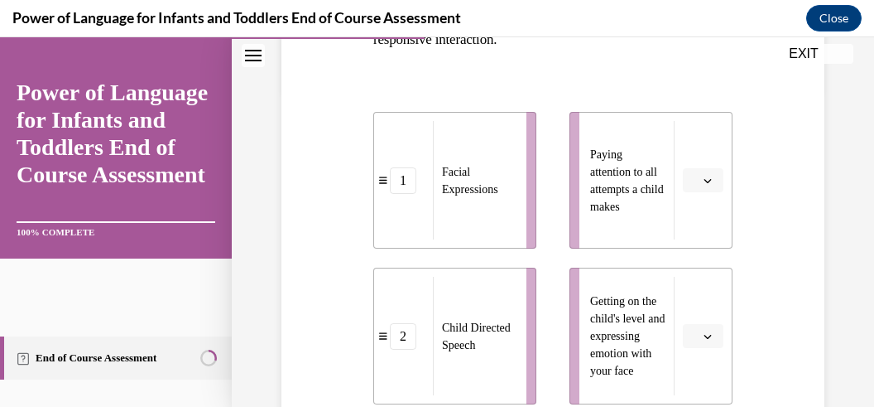
scroll to position [344, 0]
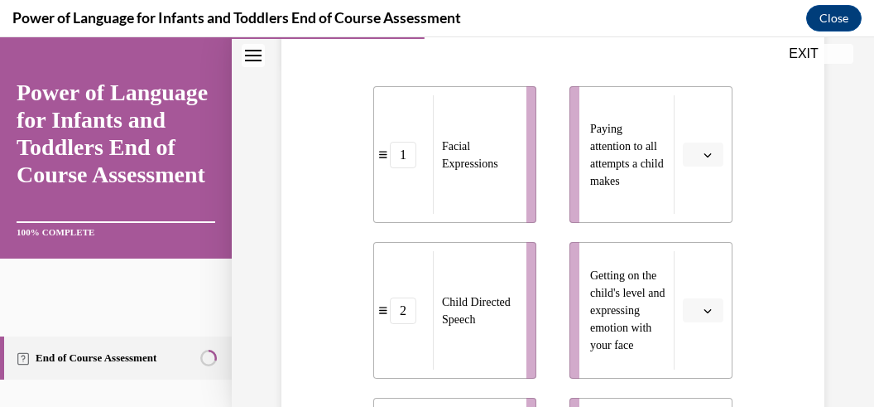
click at [696, 147] on button "button" at bounding box center [703, 154] width 41 height 25
click at [702, 321] on div "4" at bounding box center [692, 323] width 41 height 33
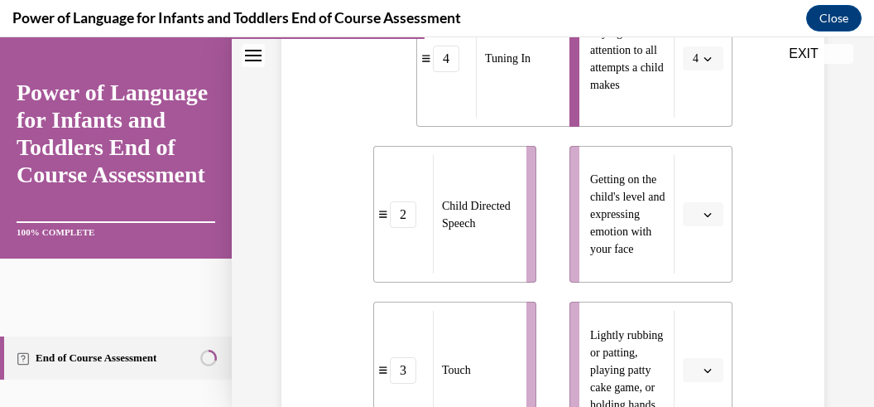
scroll to position [502, 0]
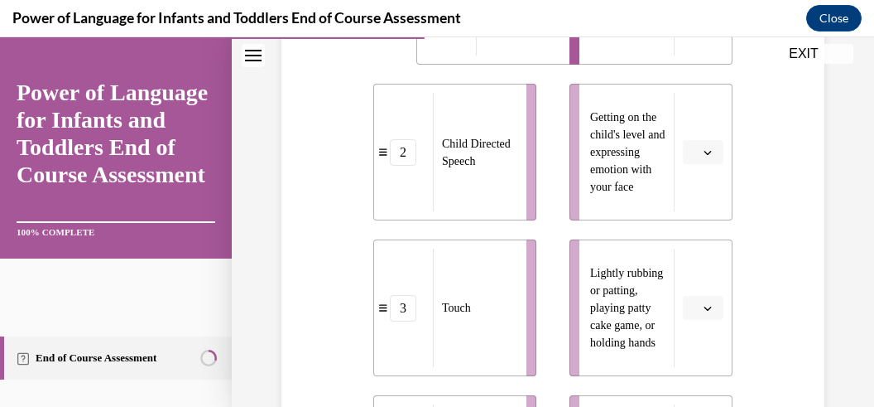
click at [707, 150] on button "button" at bounding box center [703, 152] width 41 height 25
click at [699, 344] on div "5" at bounding box center [692, 353] width 41 height 33
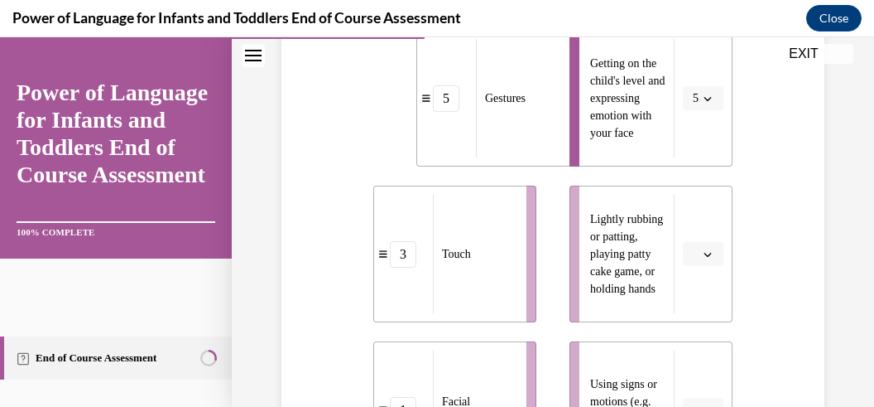
scroll to position [581, 0]
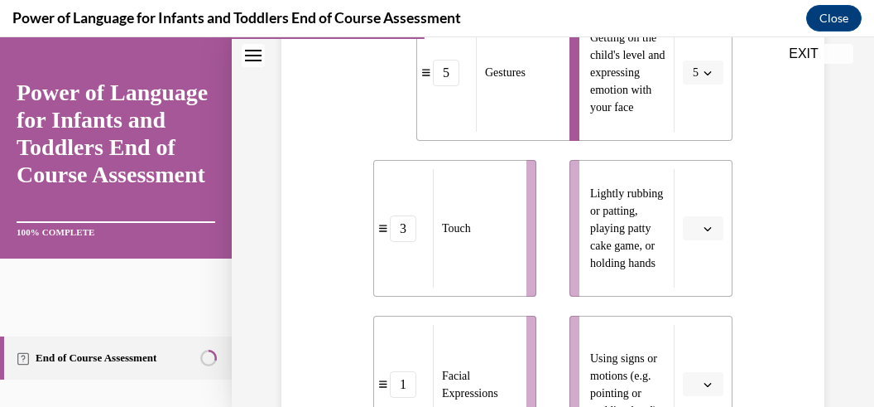
click at [699, 221] on button "button" at bounding box center [703, 228] width 41 height 25
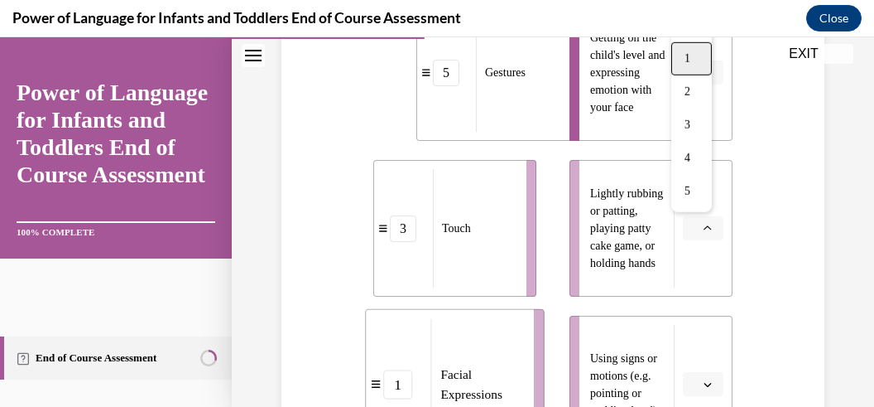
click at [700, 66] on div "1" at bounding box center [692, 58] width 41 height 33
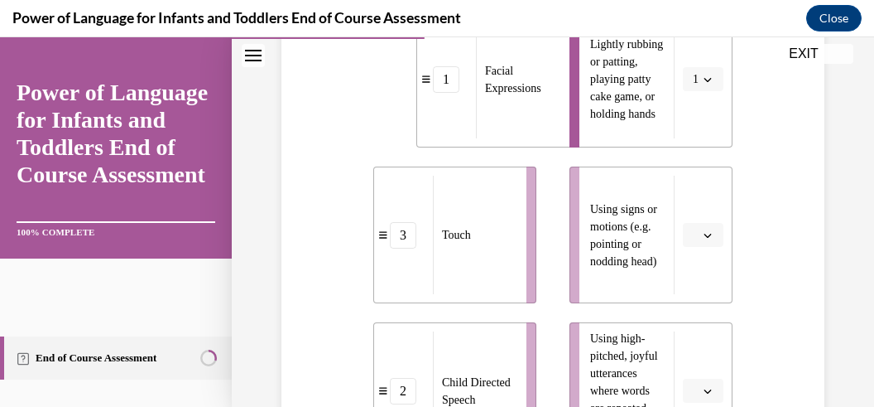
scroll to position [740, 0]
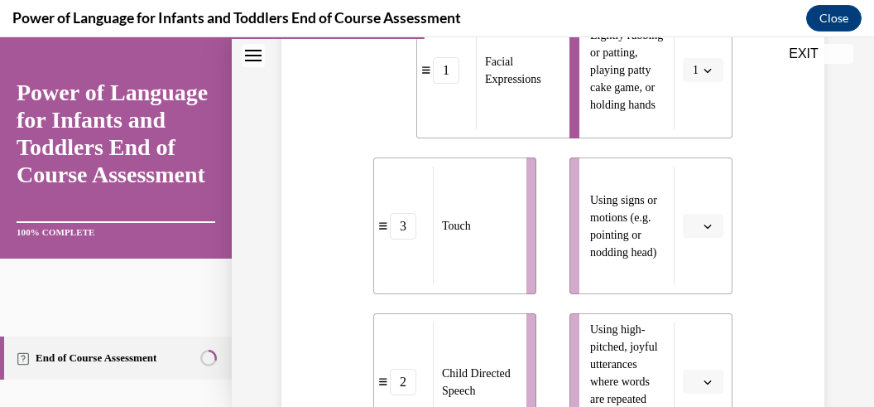
click at [704, 227] on icon "button" at bounding box center [708, 226] width 8 height 8
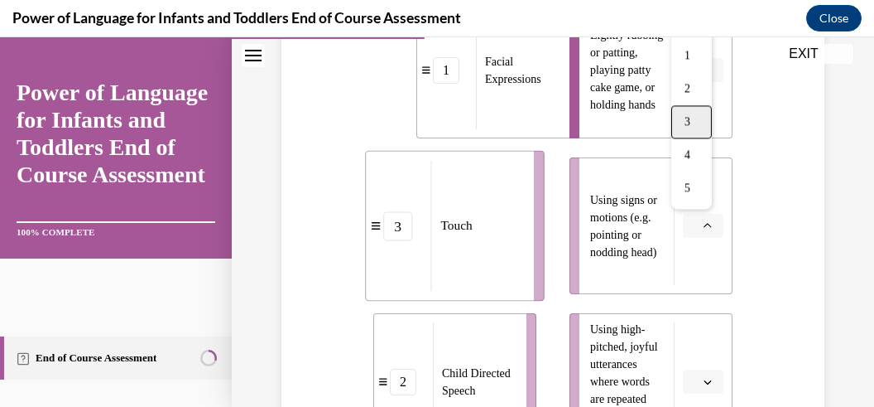
click at [697, 123] on div "3" at bounding box center [692, 121] width 41 height 33
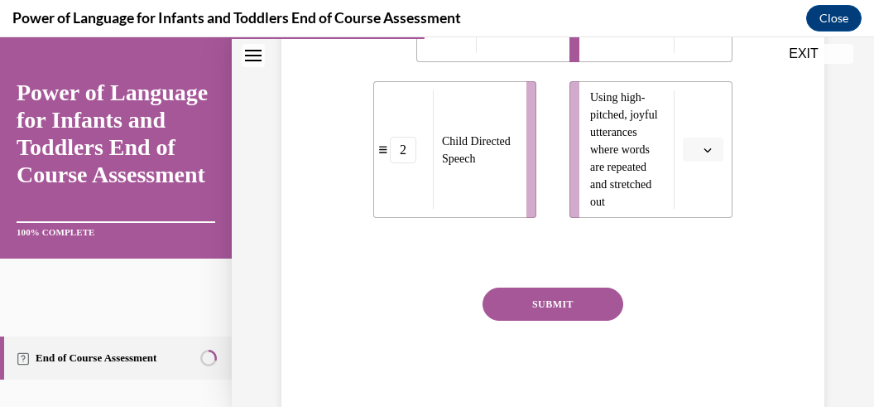
scroll to position [977, 0]
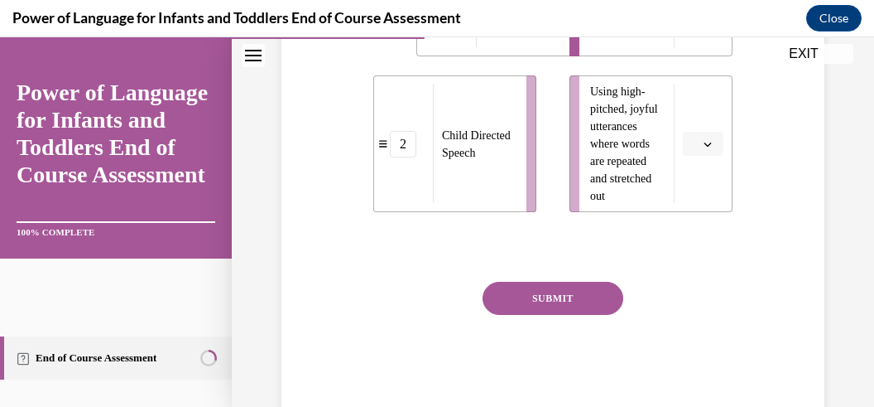
click at [705, 142] on button "button" at bounding box center [703, 144] width 41 height 25
click at [696, 302] on div "4" at bounding box center [692, 312] width 41 height 33
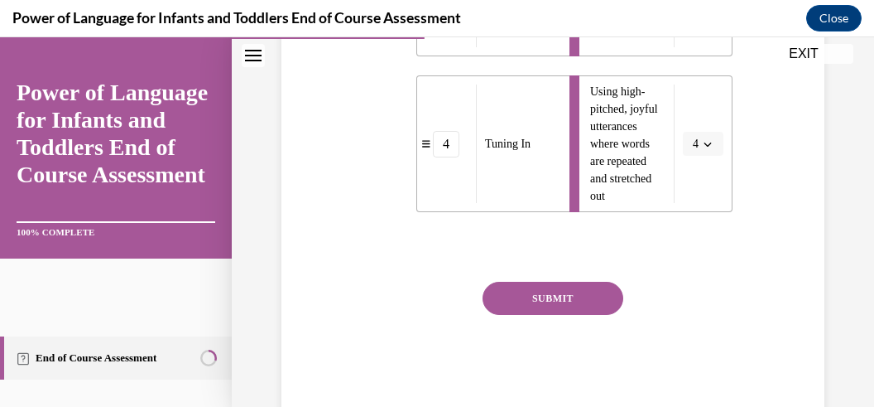
click at [599, 289] on button "SUBMIT" at bounding box center [553, 298] width 141 height 33
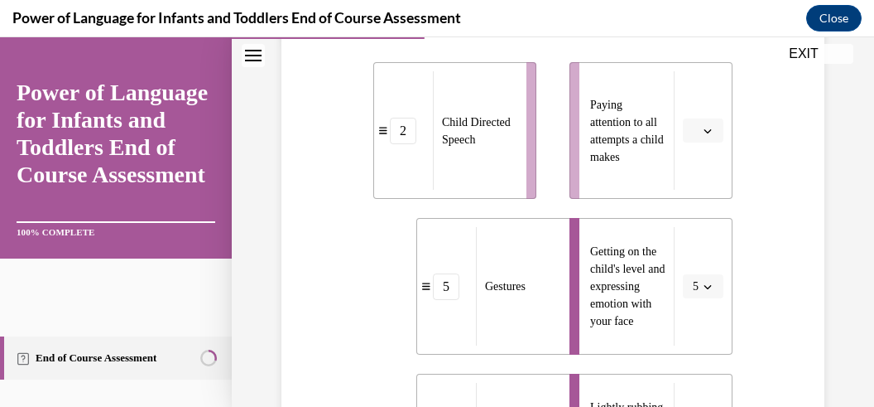
scroll to position [344, 0]
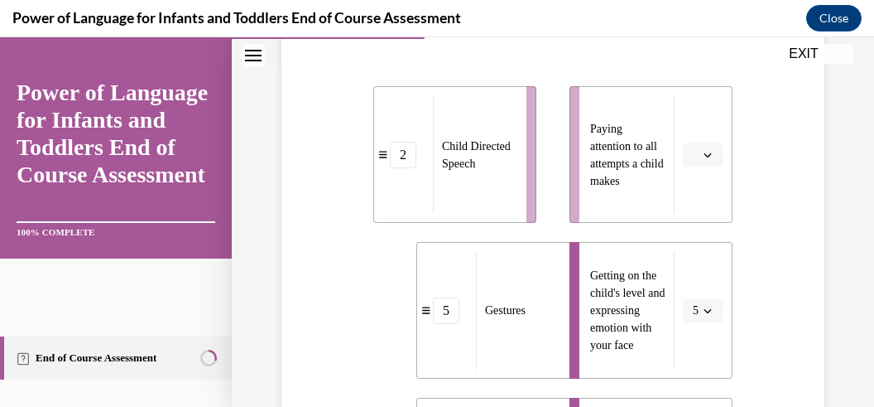
click at [702, 149] on span "button" at bounding box center [708, 155] width 12 height 12
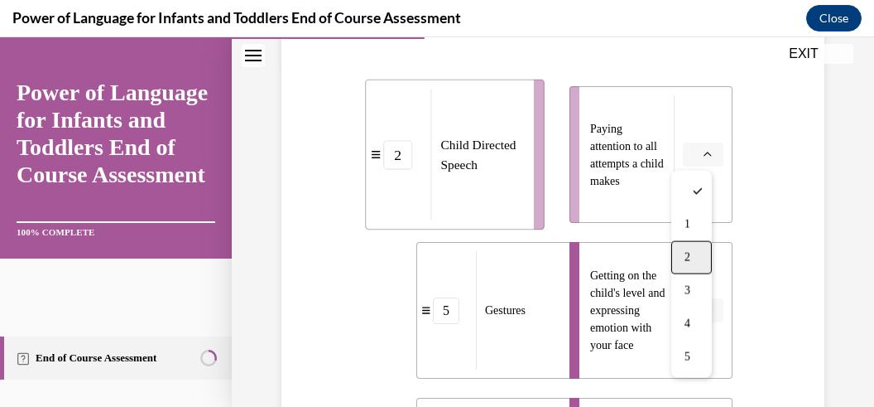
click at [696, 263] on div "2" at bounding box center [692, 257] width 41 height 33
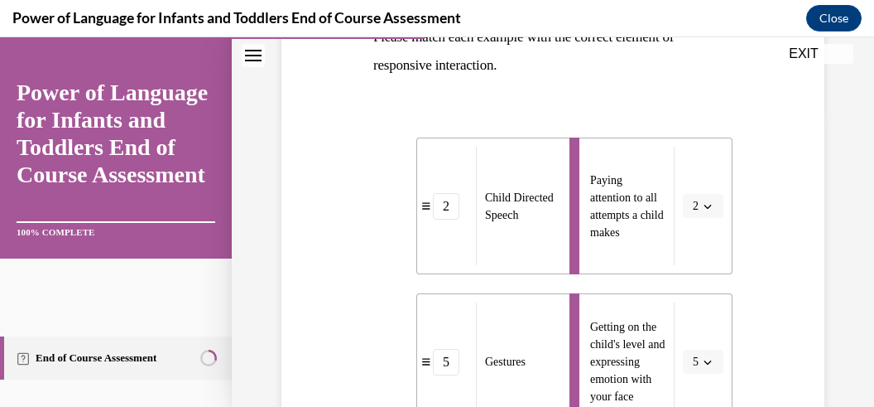
scroll to position [264, 0]
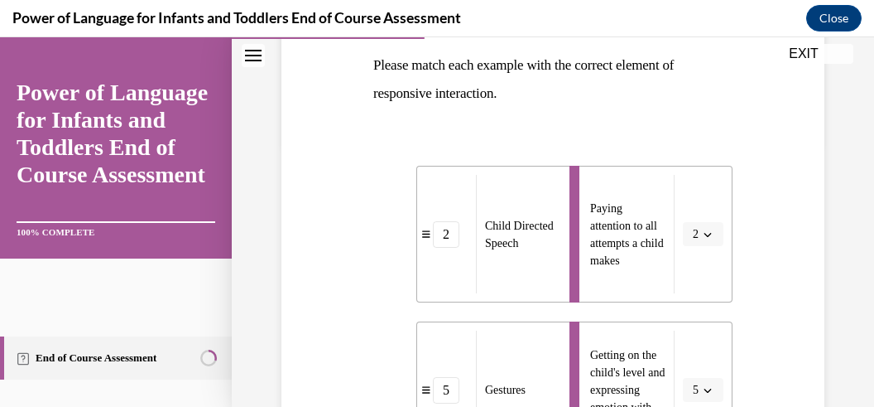
click at [702, 219] on li "Paying attention to all attempts a child makes 2" at bounding box center [651, 234] width 163 height 137
click at [704, 231] on icon "button" at bounding box center [708, 234] width 8 height 8
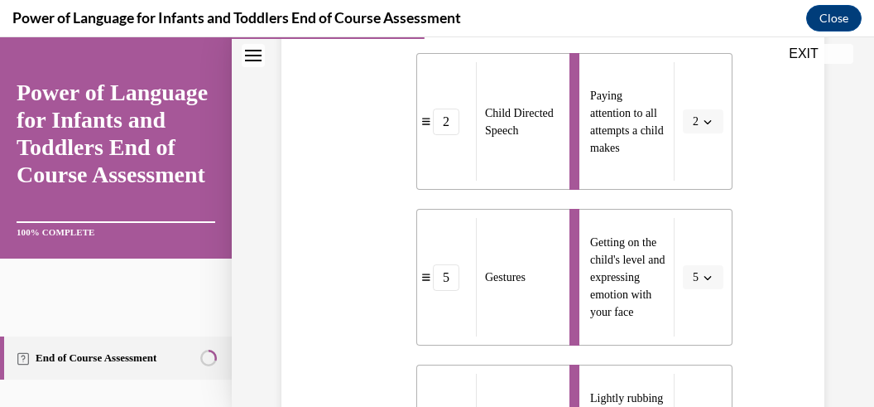
scroll to position [344, 0]
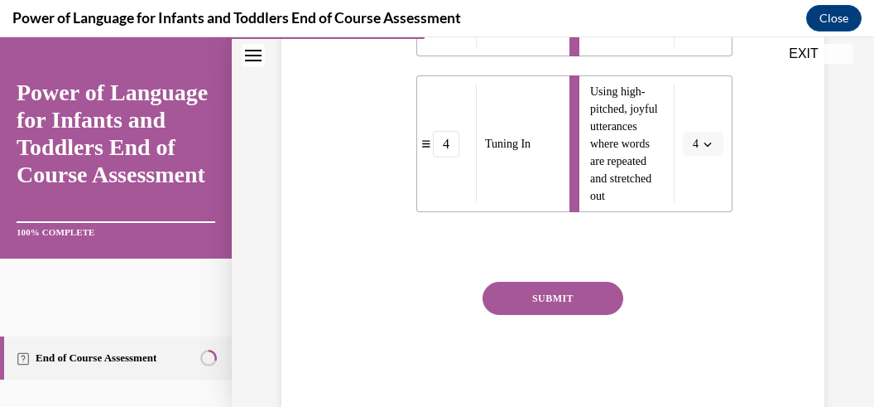
click at [584, 291] on button "SUBMIT" at bounding box center [553, 298] width 141 height 33
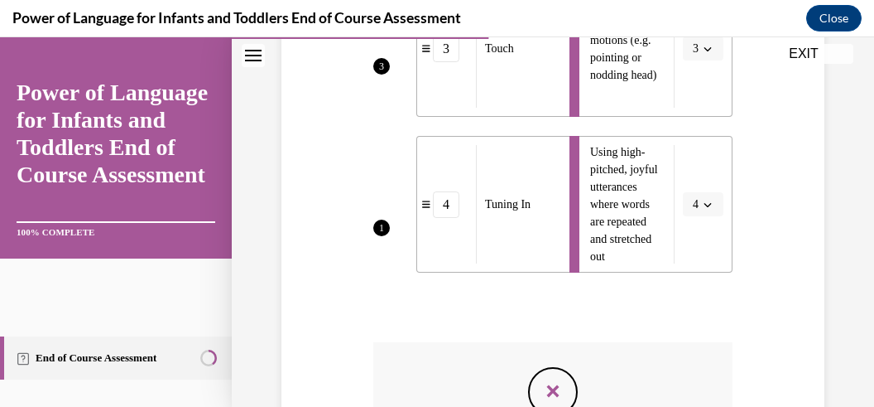
scroll to position [1076, 0]
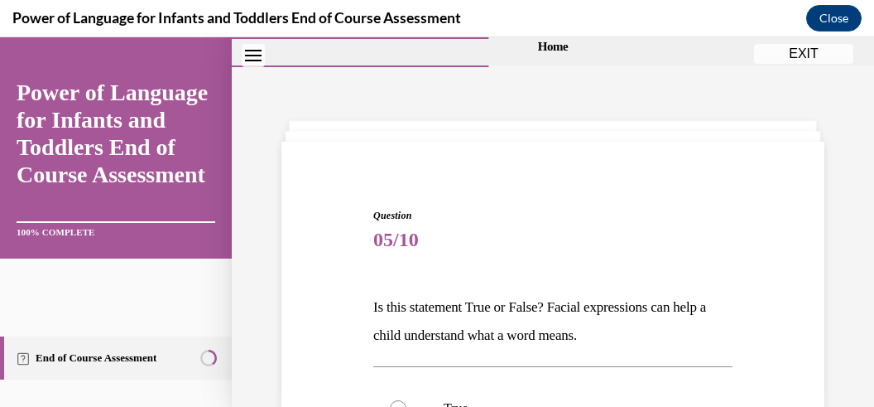
scroll to position [181, 0]
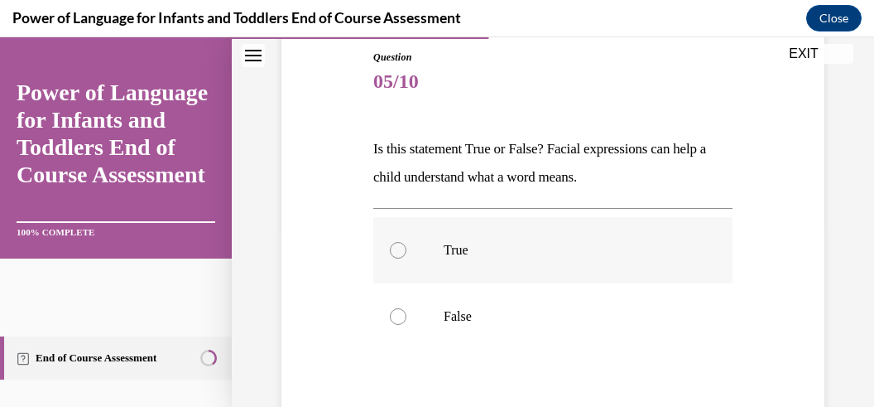
click at [397, 246] on div at bounding box center [398, 250] width 17 height 17
click at [397, 246] on input "True" at bounding box center [398, 250] width 17 height 17
radio input "true"
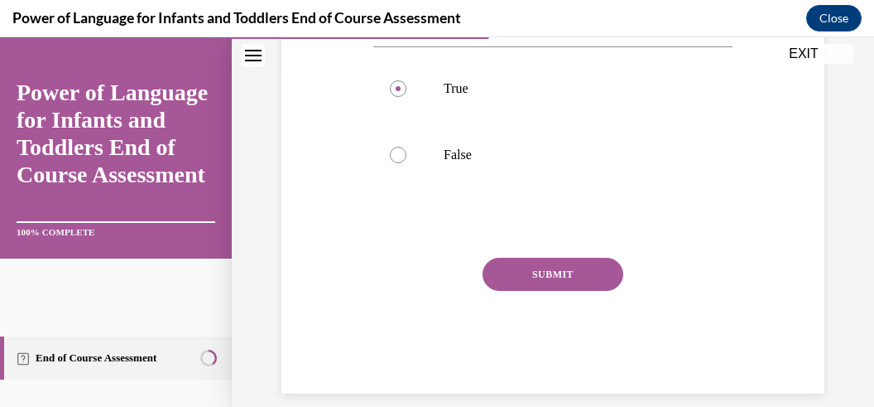
click at [517, 270] on button "SUBMIT" at bounding box center [553, 274] width 141 height 33
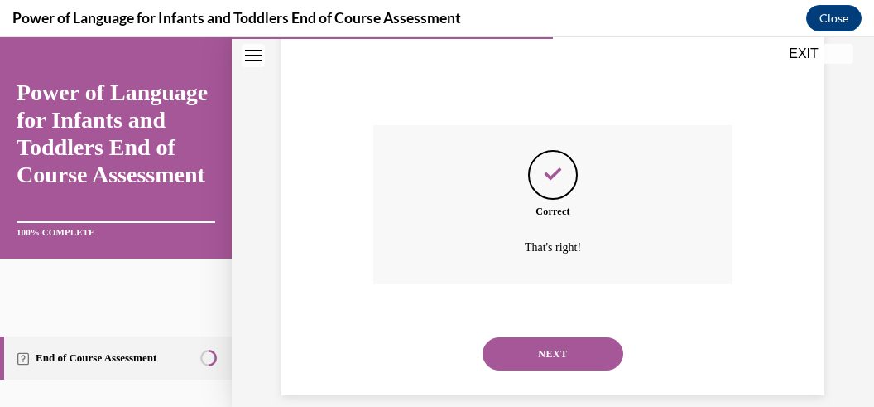
scroll to position [475, 0]
click at [541, 336] on button "NEXT" at bounding box center [553, 352] width 141 height 33
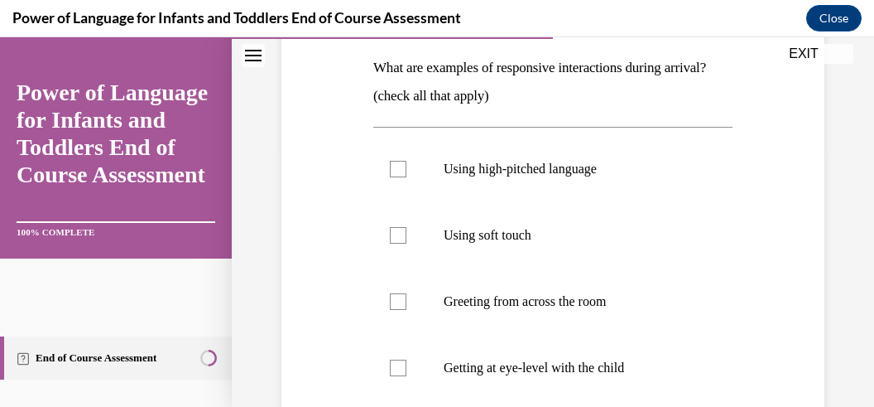
scroll to position [340, 0]
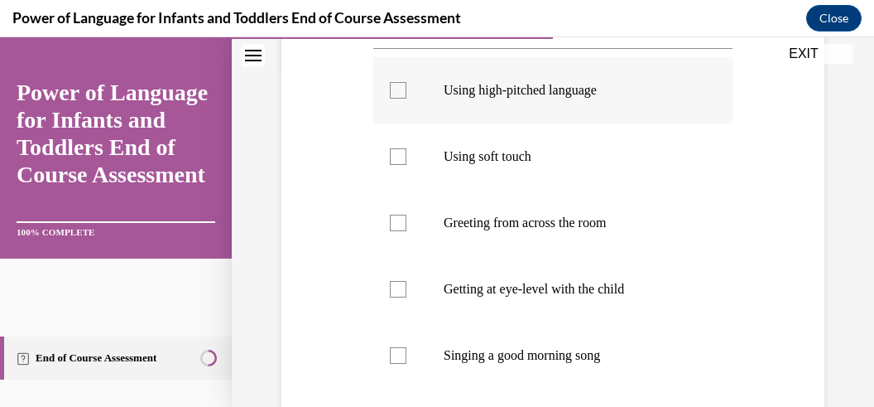
click at [397, 90] on div at bounding box center [398, 90] width 17 height 17
click at [397, 90] on input "Using high-pitched language" at bounding box center [398, 90] width 17 height 17
checkbox input "true"
click at [399, 161] on div at bounding box center [398, 156] width 17 height 17
click at [399, 161] on input "Using soft touch" at bounding box center [398, 156] width 17 height 17
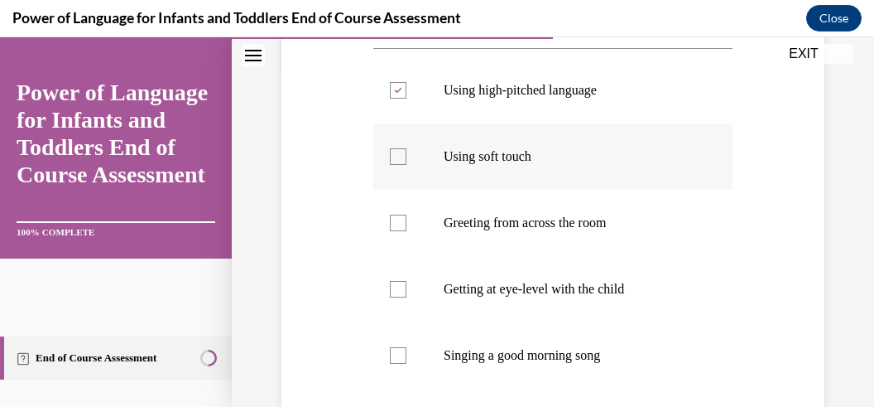
checkbox input "true"
click at [400, 224] on div at bounding box center [398, 222] width 17 height 17
click at [400, 224] on input "Greeting from across the room" at bounding box center [398, 222] width 17 height 17
checkbox input "true"
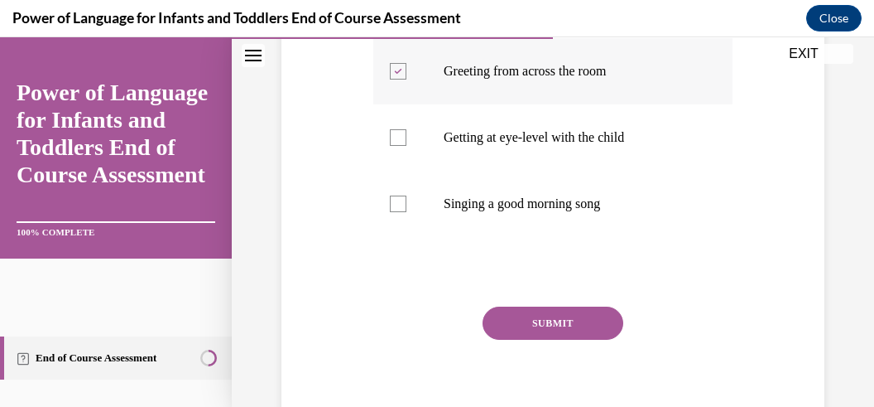
scroll to position [499, 0]
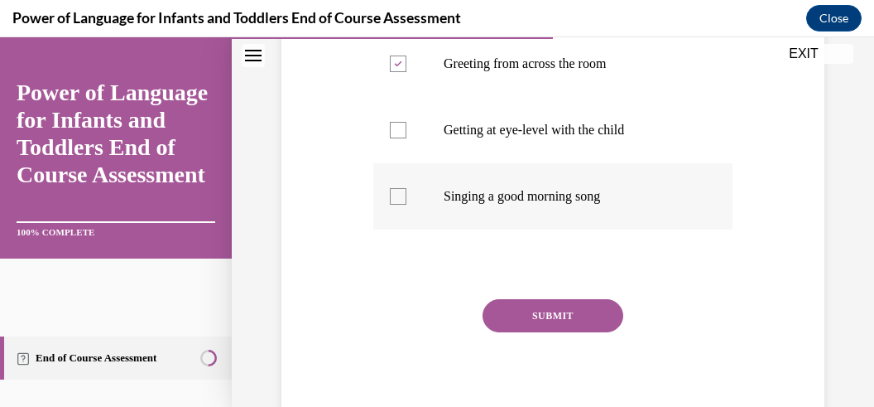
click at [400, 197] on div at bounding box center [398, 196] width 17 height 17
click at [400, 197] on input "Singing a good morning song" at bounding box center [398, 196] width 17 height 17
checkbox input "true"
click at [548, 315] on button "SUBMIT" at bounding box center [553, 315] width 141 height 33
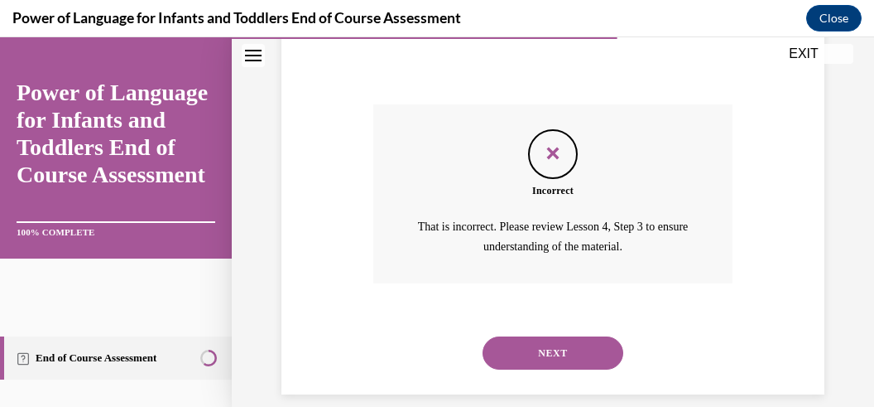
click at [549, 336] on button "NEXT" at bounding box center [553, 352] width 141 height 33
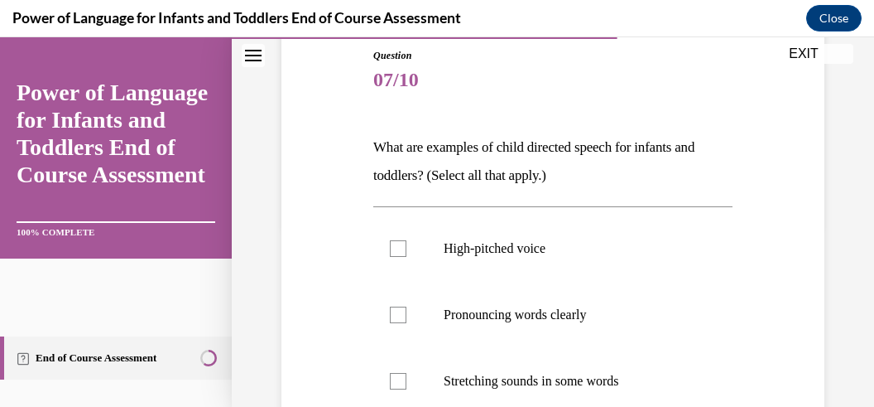
scroll to position [261, 0]
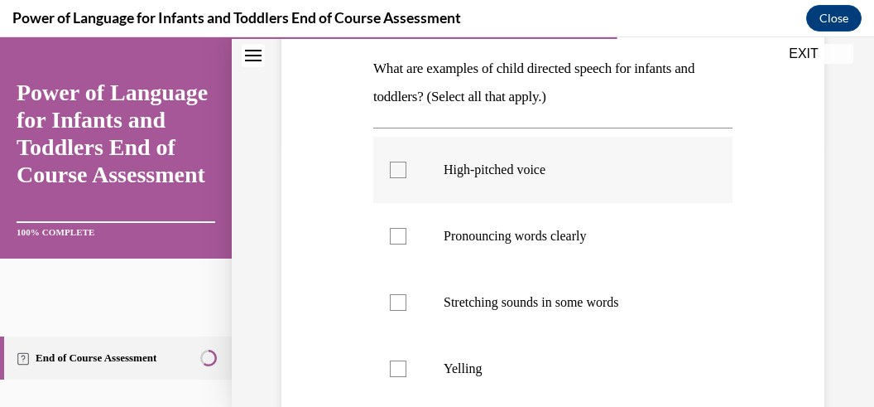
click at [393, 166] on div at bounding box center [398, 169] width 17 height 17
click at [393, 166] on input "High-pitched voice" at bounding box center [398, 169] width 17 height 17
checkbox input "true"
click at [400, 233] on div at bounding box center [398, 236] width 17 height 17
click at [400, 233] on input "Pronouncing words clearly" at bounding box center [398, 236] width 17 height 17
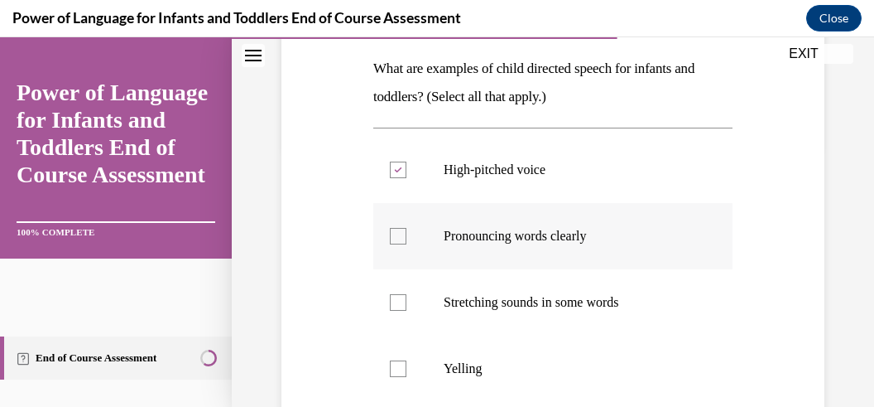
checkbox input "true"
click at [393, 296] on div at bounding box center [398, 302] width 17 height 17
click at [393, 296] on input "Stretching sounds in some words" at bounding box center [398, 302] width 17 height 17
checkbox input "true"
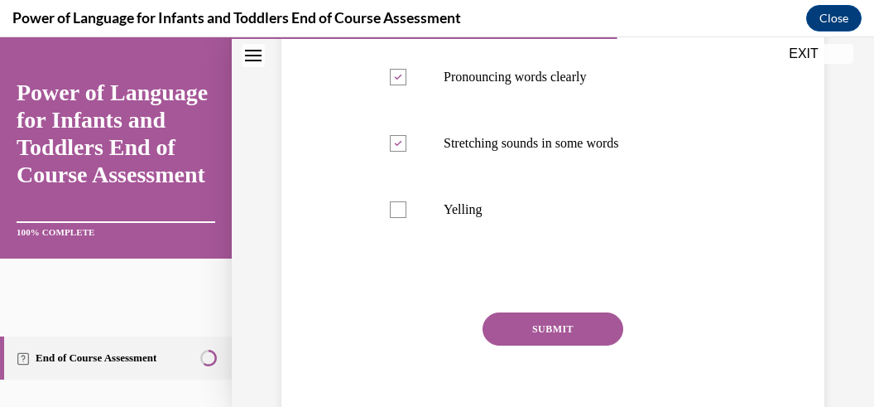
click at [503, 337] on button "SUBMIT" at bounding box center [553, 328] width 141 height 33
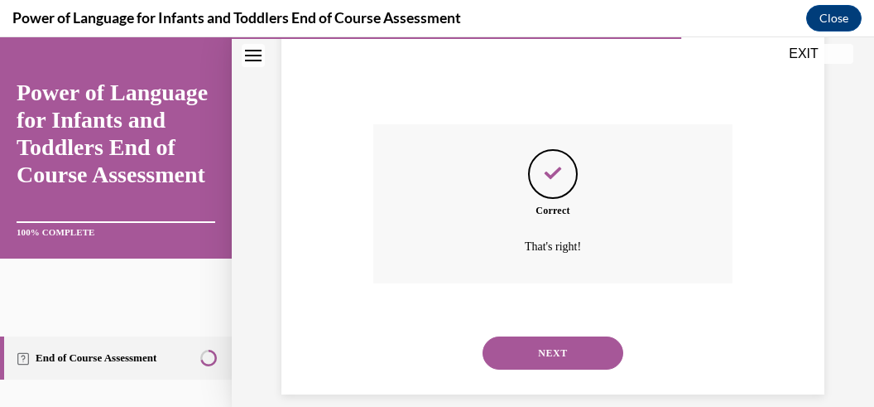
click at [508, 338] on button "NEXT" at bounding box center [553, 352] width 141 height 33
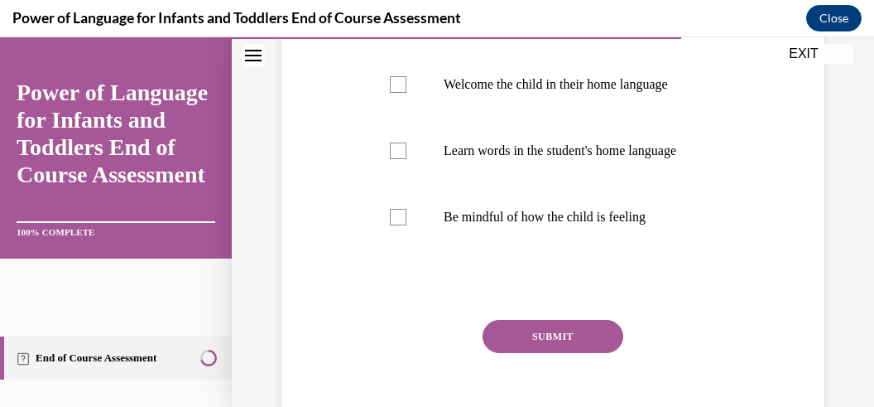
scroll to position [420, 0]
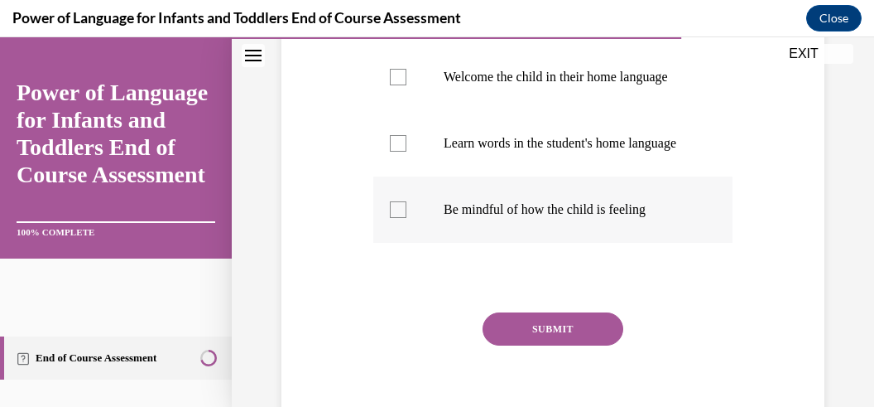
click at [402, 218] on div at bounding box center [398, 209] width 17 height 17
click at [402, 218] on input "Be mindful of how the child is feeling" at bounding box center [398, 209] width 17 height 17
checkbox input "true"
click at [400, 152] on div at bounding box center [398, 143] width 17 height 17
click at [400, 152] on input "Learn words in the student's home language" at bounding box center [398, 143] width 17 height 17
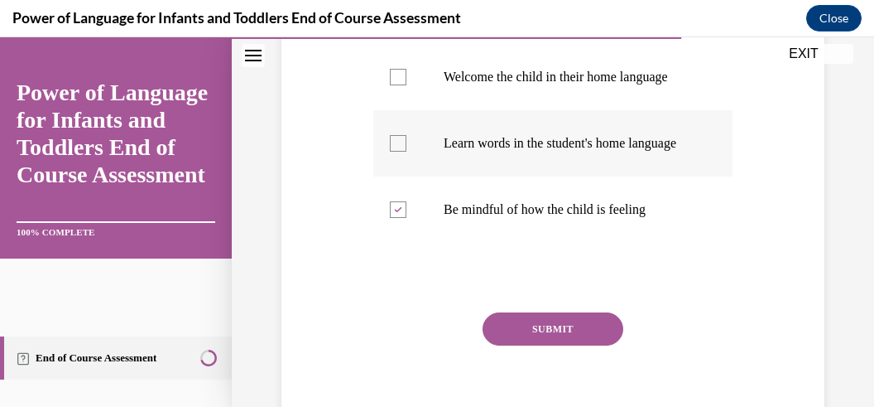
checkbox input "true"
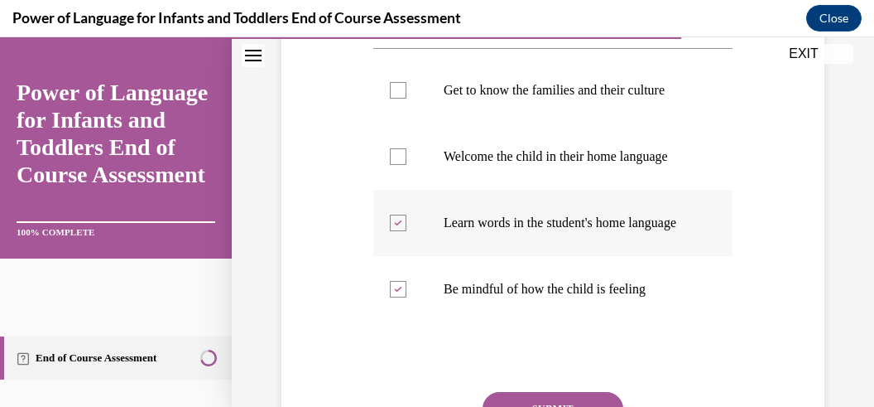
click at [402, 165] on div at bounding box center [398, 156] width 17 height 17
click at [402, 165] on input "Welcome the child in their home language" at bounding box center [398, 156] width 17 height 17
checkbox input "true"
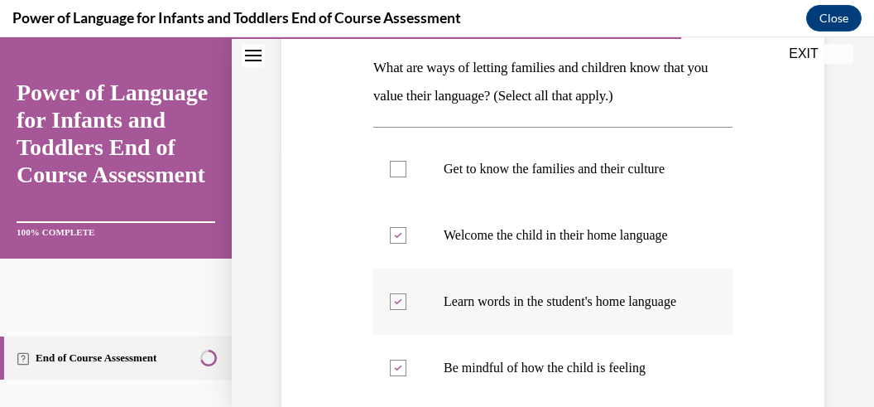
scroll to position [182, 0]
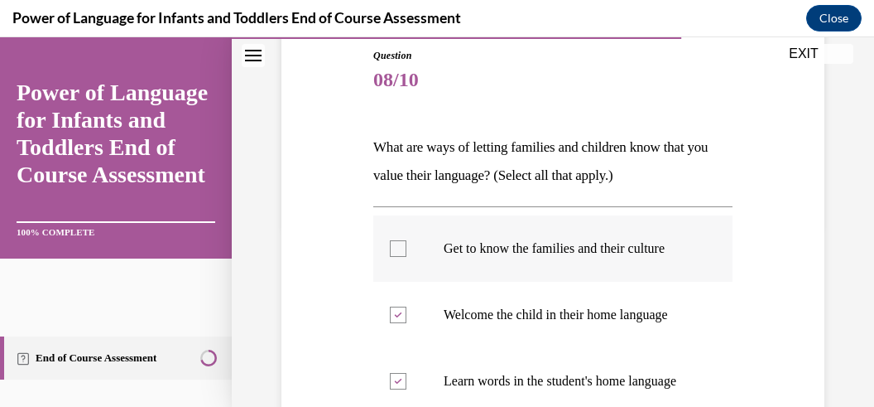
click at [396, 257] on div at bounding box center [398, 248] width 17 height 17
click at [396, 257] on input "Get to know the families and their culture" at bounding box center [398, 248] width 17 height 17
checkbox input "true"
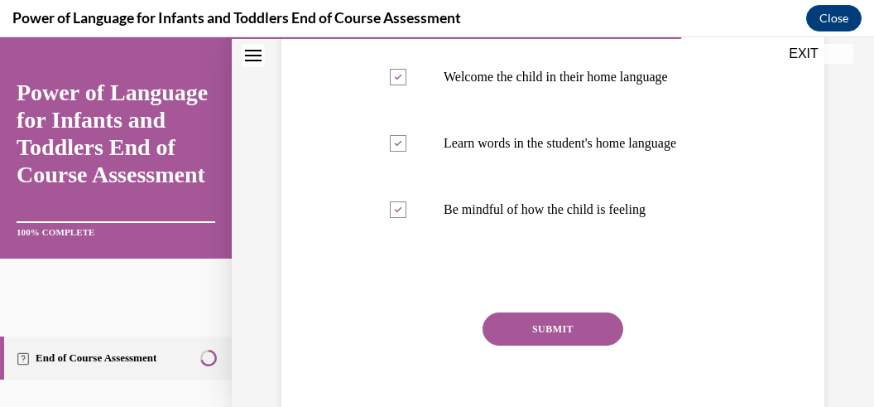
click at [541, 345] on button "SUBMIT" at bounding box center [553, 328] width 141 height 33
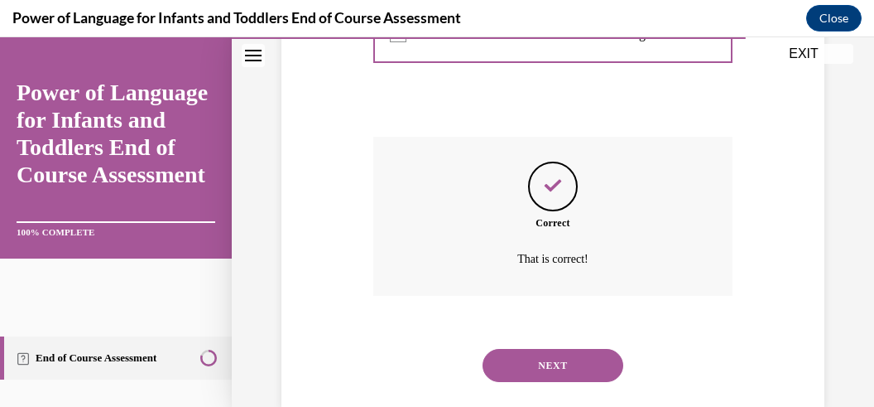
scroll to position [600, 0]
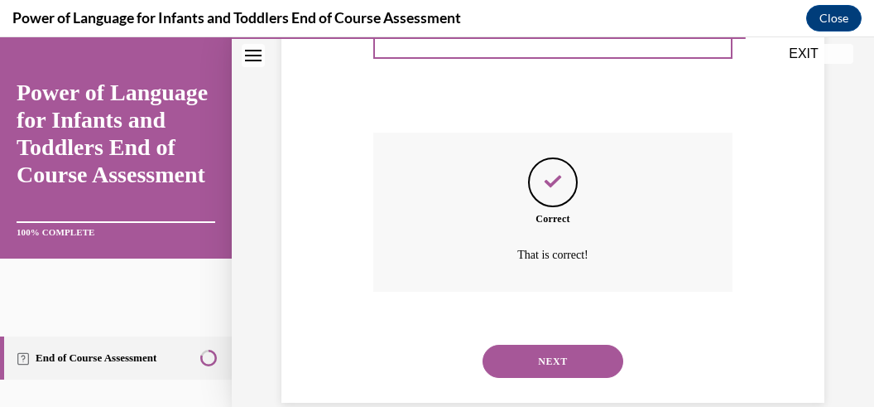
click at [546, 378] on button "NEXT" at bounding box center [553, 360] width 141 height 33
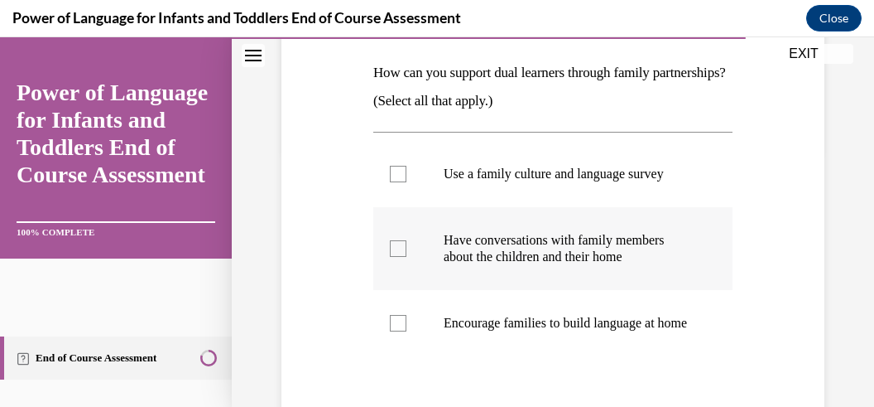
scroll to position [261, 0]
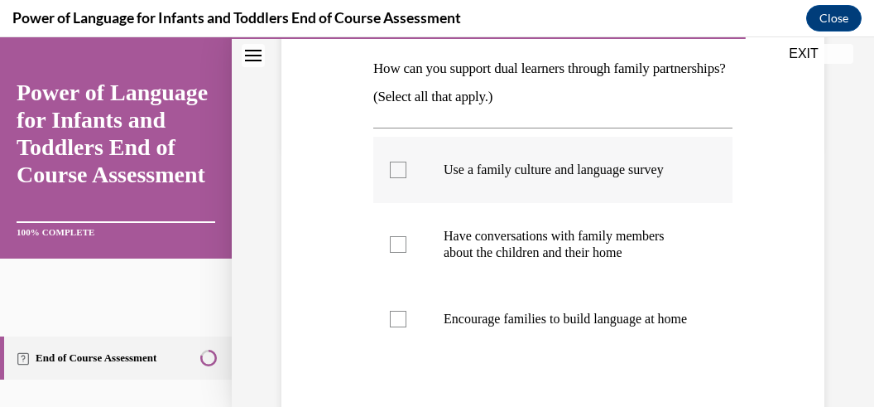
click at [395, 179] on label "Use a family culture and language survey" at bounding box center [552, 170] width 359 height 66
click at [395, 178] on input "Use a family culture and language survey" at bounding box center [398, 169] width 17 height 17
checkbox input "true"
click at [394, 251] on div at bounding box center [398, 244] width 17 height 17
click at [394, 251] on input "Have conversations with family members about the children and their home" at bounding box center [398, 244] width 17 height 17
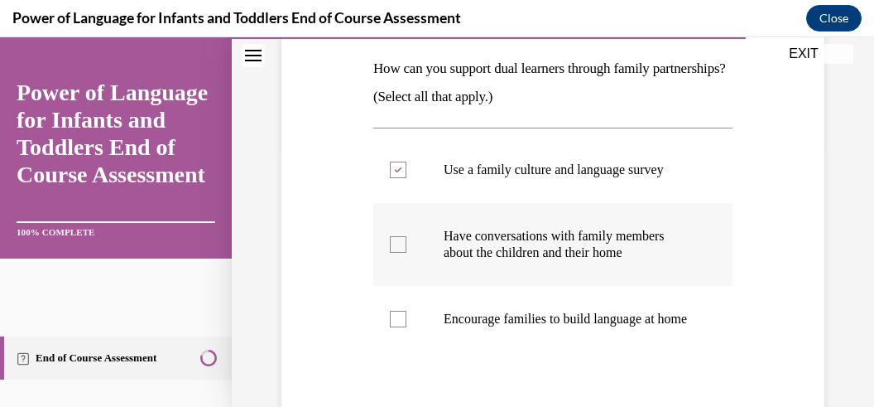
checkbox input "true"
click at [397, 321] on div at bounding box center [398, 319] width 17 height 17
click at [397, 321] on input "Encourage families to build language at home" at bounding box center [398, 319] width 17 height 17
checkbox input "true"
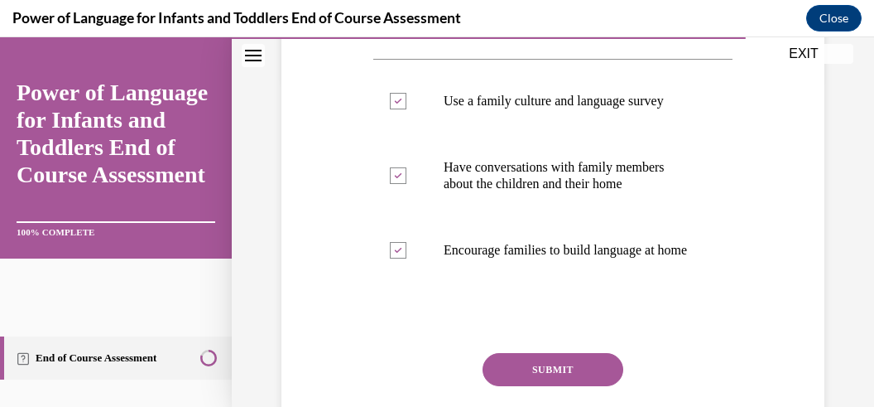
scroll to position [419, 0]
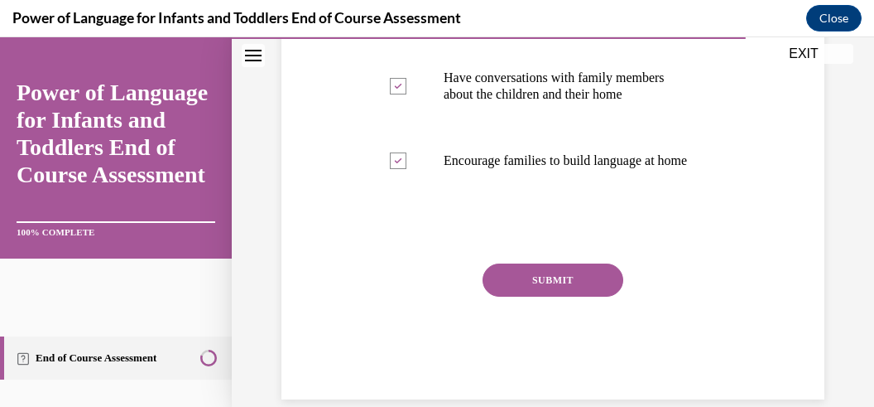
click at [503, 296] on button "SUBMIT" at bounding box center [553, 279] width 141 height 33
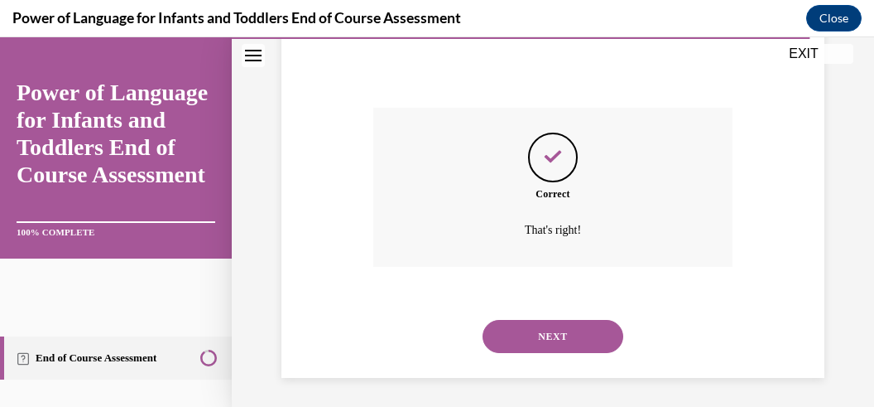
scroll to position [575, 0]
click at [512, 320] on button "NEXT" at bounding box center [553, 336] width 141 height 33
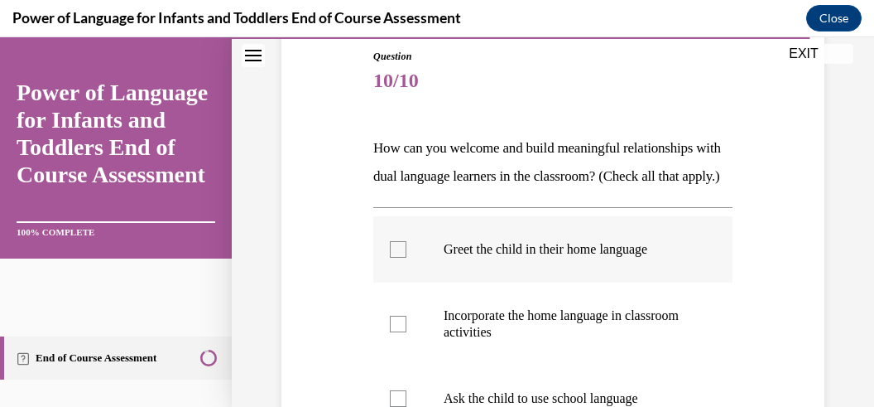
scroll to position [182, 0]
click at [404, 277] on label "Greet the child in their home language" at bounding box center [552, 248] width 359 height 66
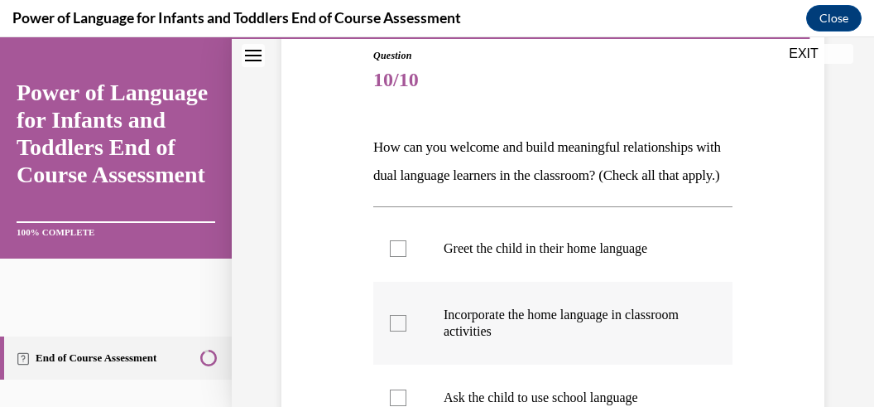
click at [398, 331] on div at bounding box center [398, 323] width 17 height 17
click at [398, 331] on input "Incorporate the home language in classroom activities" at bounding box center [398, 323] width 17 height 17
checkbox input "true"
click at [397, 257] on div at bounding box center [398, 248] width 17 height 17
click at [397, 257] on input "Greet the child in their home language" at bounding box center [398, 248] width 17 height 17
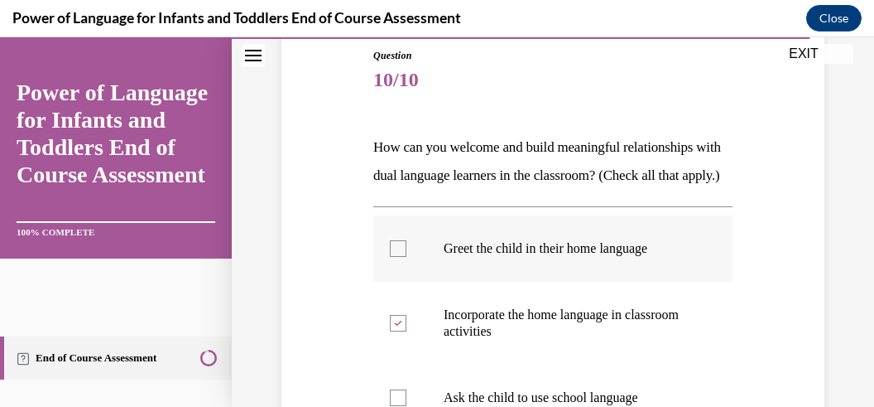
click at [397, 257] on div at bounding box center [398, 248] width 17 height 17
click at [397, 257] on input "Greet the child in their home language" at bounding box center [398, 248] width 17 height 17
click at [400, 257] on div at bounding box center [398, 248] width 17 height 17
click at [400, 257] on input "Greet the child in their home language" at bounding box center [398, 248] width 17 height 17
checkbox input "true"
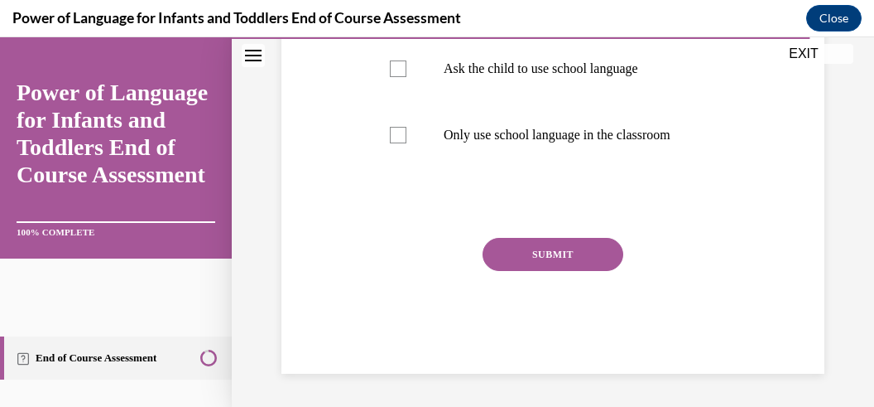
click at [494, 271] on button "SUBMIT" at bounding box center [553, 254] width 141 height 33
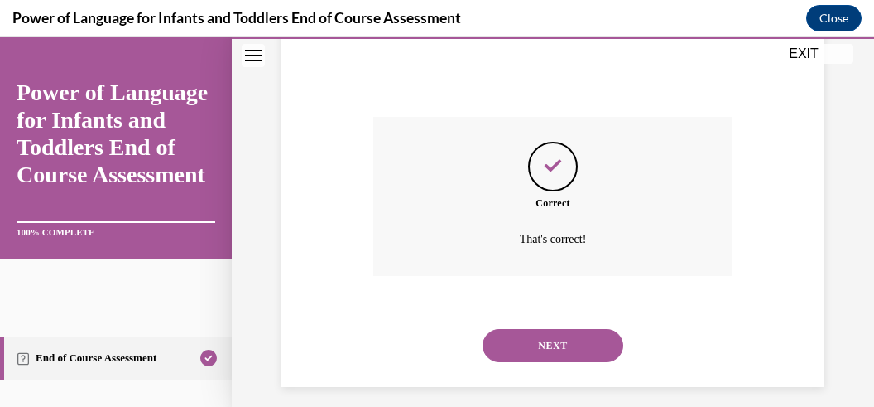
scroll to position [662, 0]
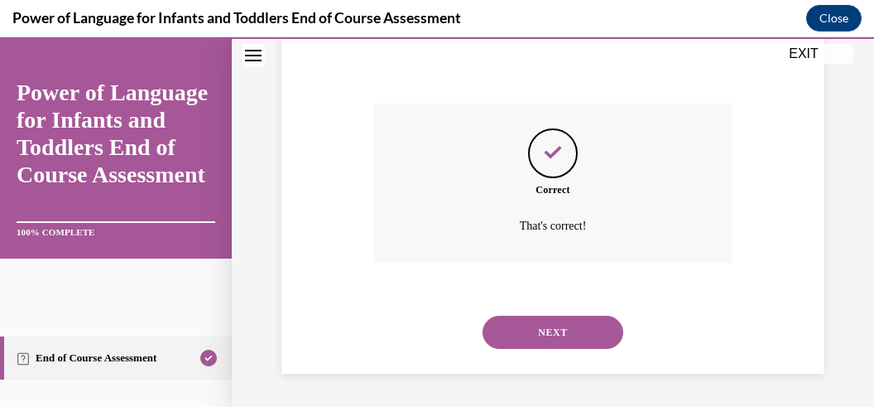
click at [545, 334] on button "NEXT" at bounding box center [553, 332] width 141 height 33
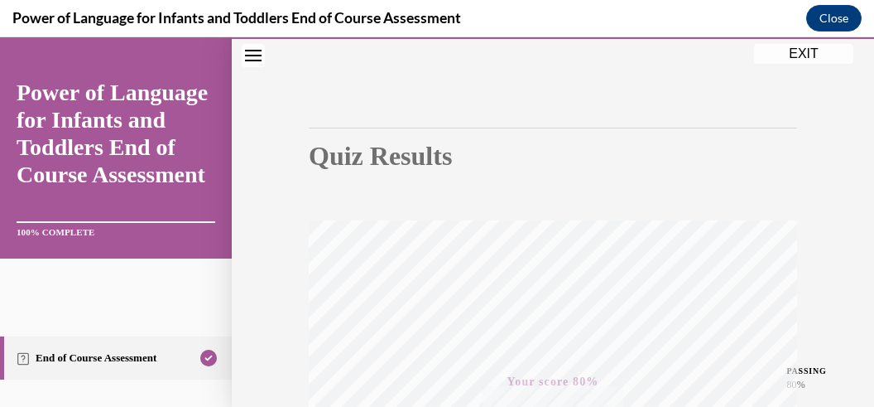
scroll to position [83, 0]
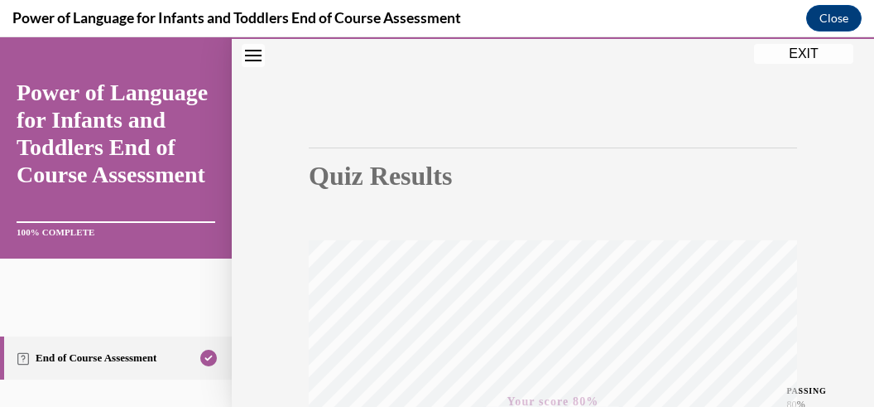
click at [813, 49] on button "EXIT" at bounding box center [803, 54] width 99 height 20
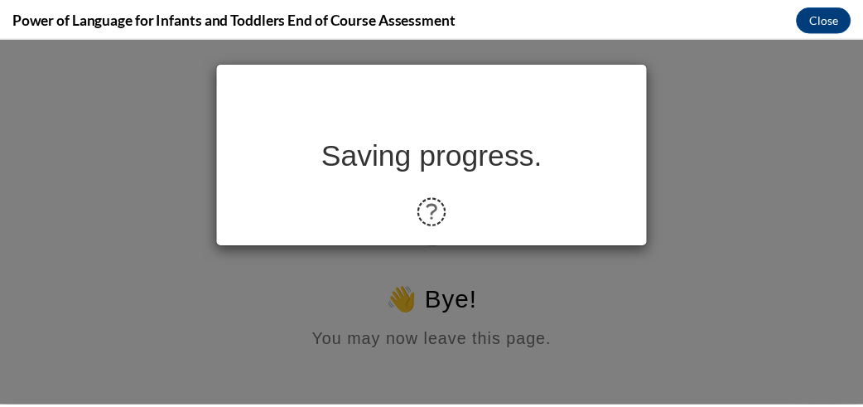
scroll to position [0, 0]
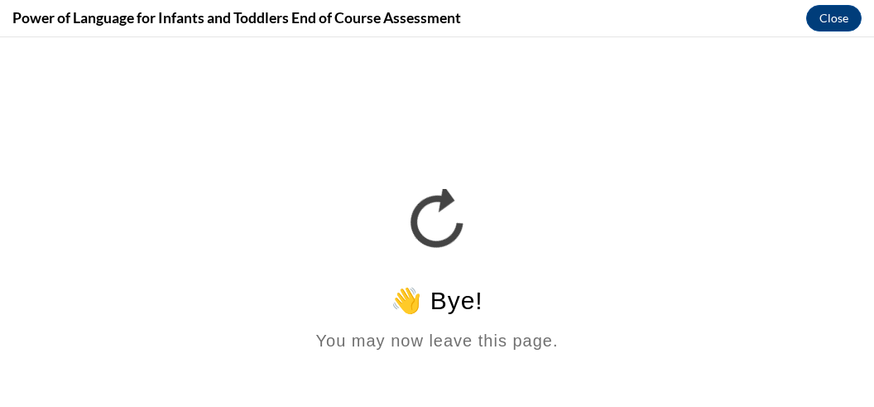
click at [533, 167] on html "👋 Bye! You may now leave this page." at bounding box center [437, 197] width 874 height 320
click at [410, 206] on html "👋 Bye! You may now leave this page." at bounding box center [437, 197] width 874 height 320
click at [829, 14] on button "Close" at bounding box center [834, 18] width 55 height 26
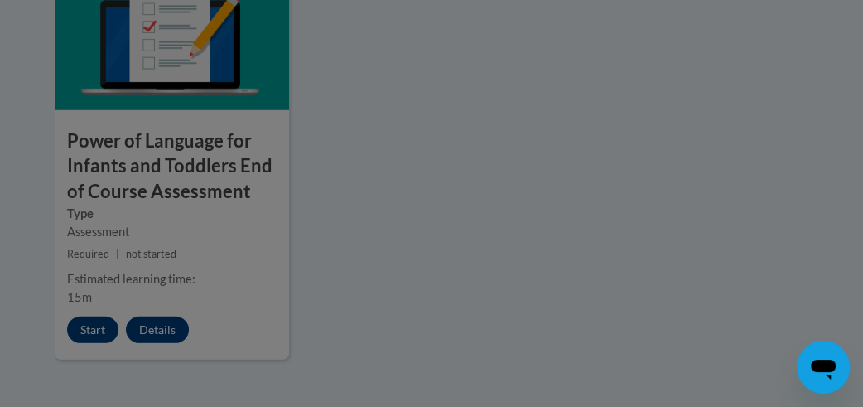
click at [528, 156] on div at bounding box center [431, 203] width 863 height 407
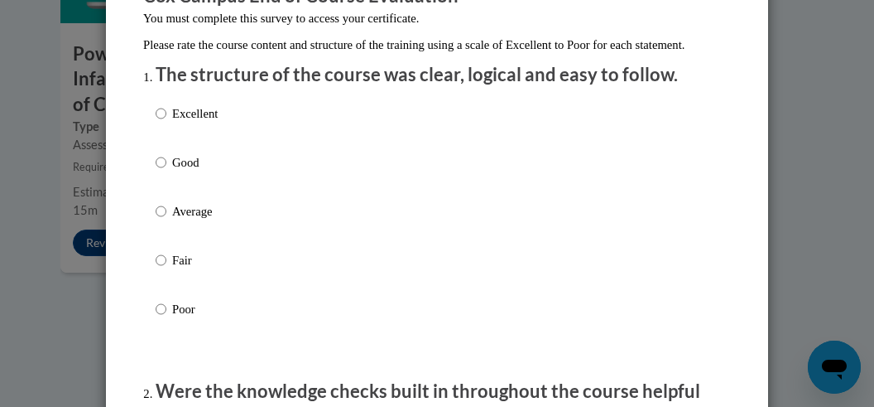
scroll to position [175, 0]
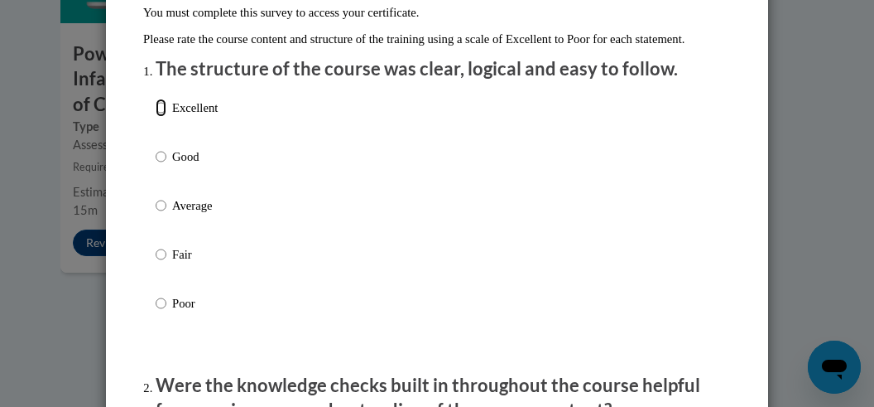
click at [158, 117] on input "Excellent" at bounding box center [161, 108] width 11 height 18
radio input "true"
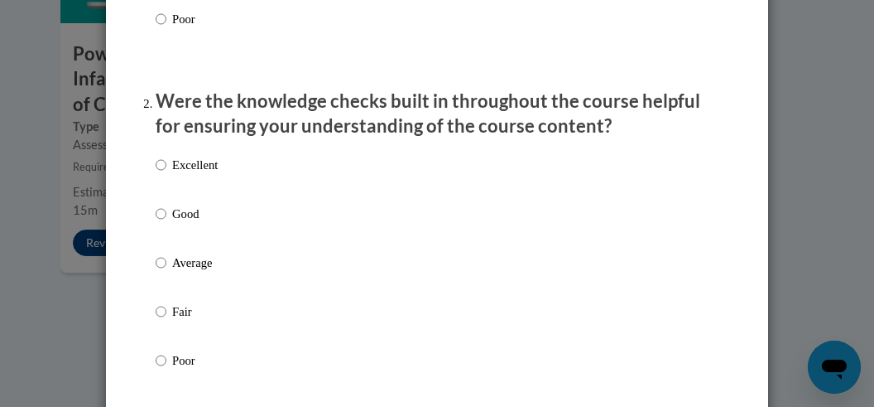
scroll to position [524, 0]
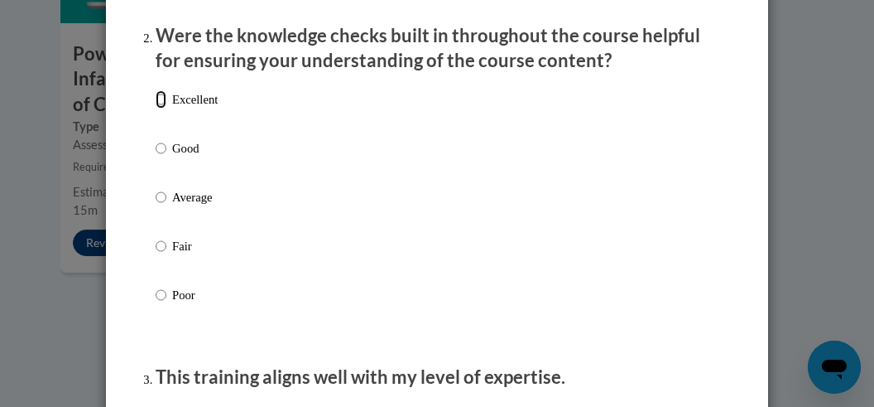
click at [156, 108] on input "Excellent" at bounding box center [161, 99] width 11 height 18
radio input "true"
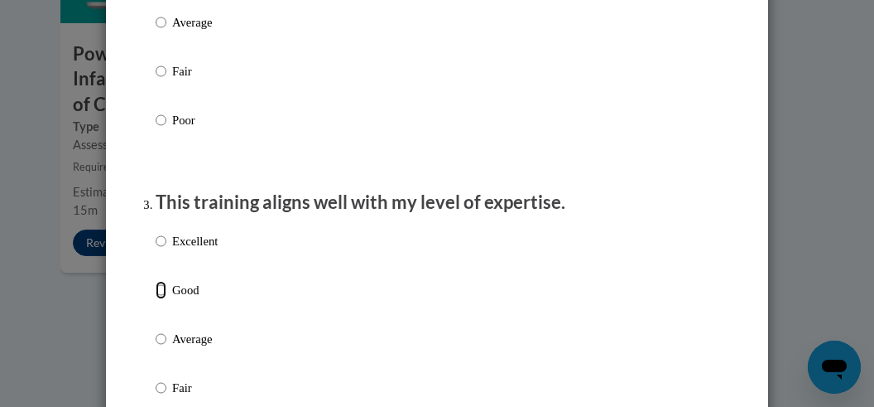
click at [156, 299] on input "Good" at bounding box center [161, 290] width 11 height 18
radio input "true"
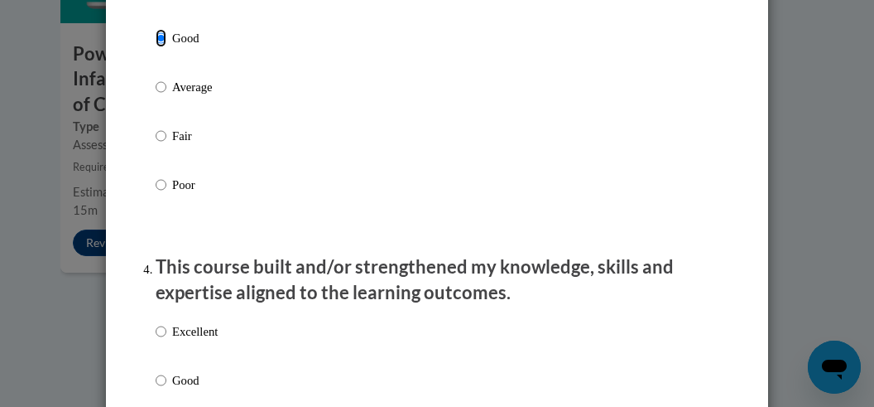
scroll to position [1049, 0]
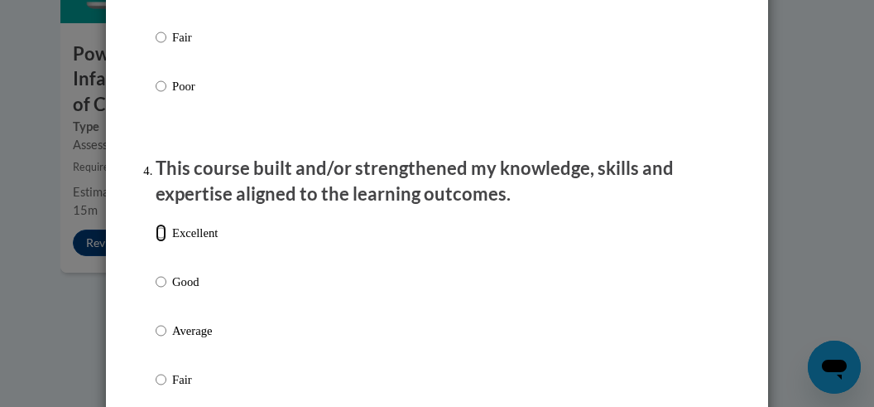
click at [157, 242] on input "Excellent" at bounding box center [161, 233] width 11 height 18
radio input "true"
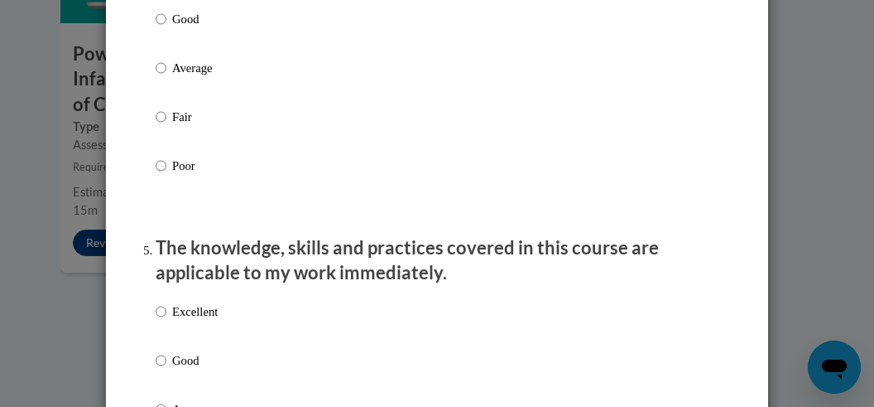
scroll to position [1486, 0]
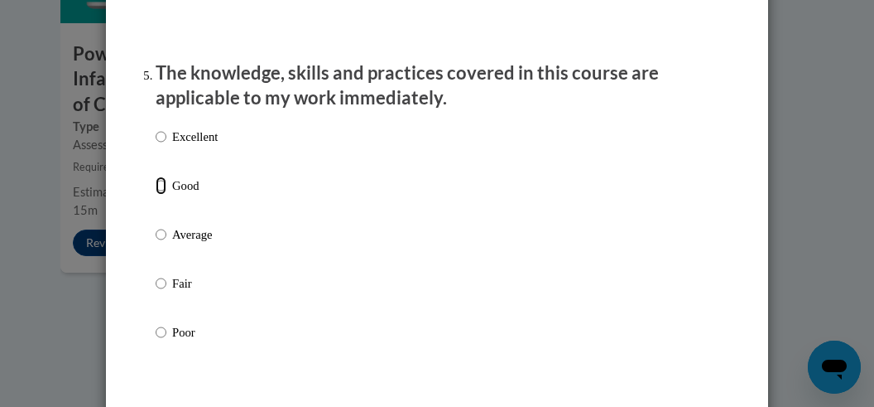
click at [160, 195] on input "Good" at bounding box center [161, 185] width 11 height 18
radio input "true"
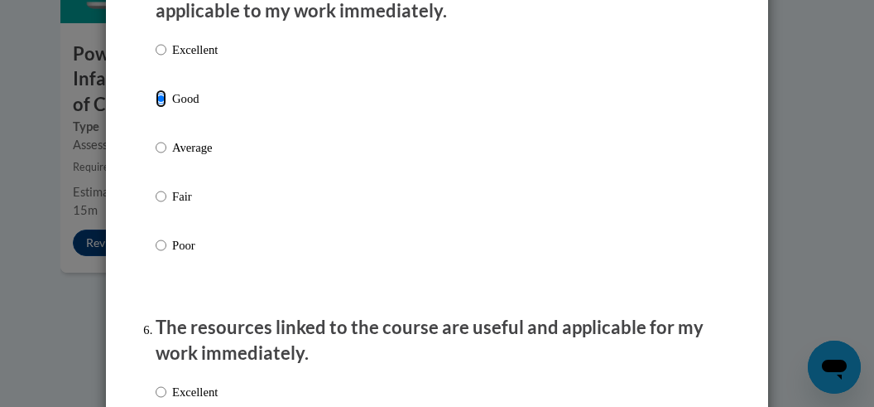
scroll to position [1749, 0]
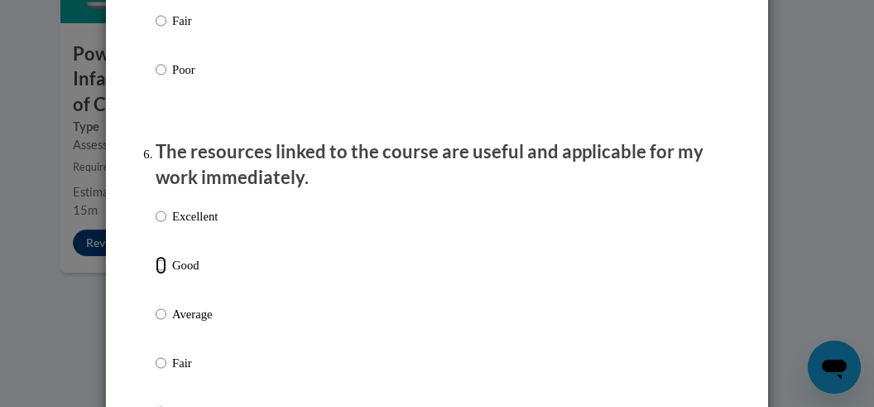
click at [159, 274] on input "Good" at bounding box center [161, 265] width 11 height 18
radio input "true"
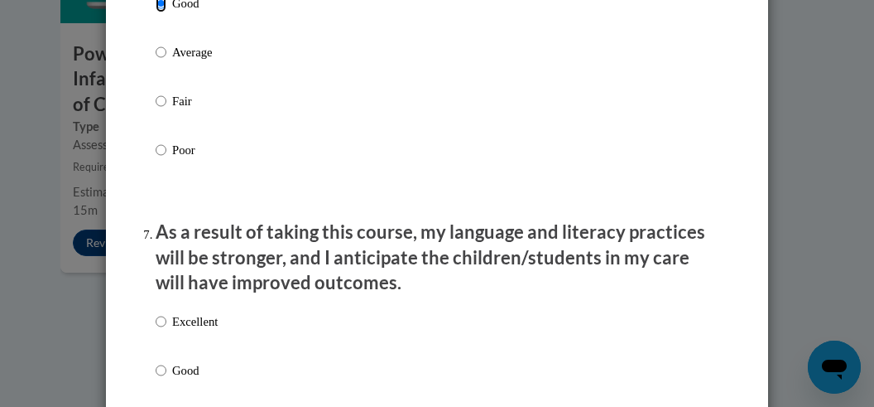
scroll to position [2098, 0]
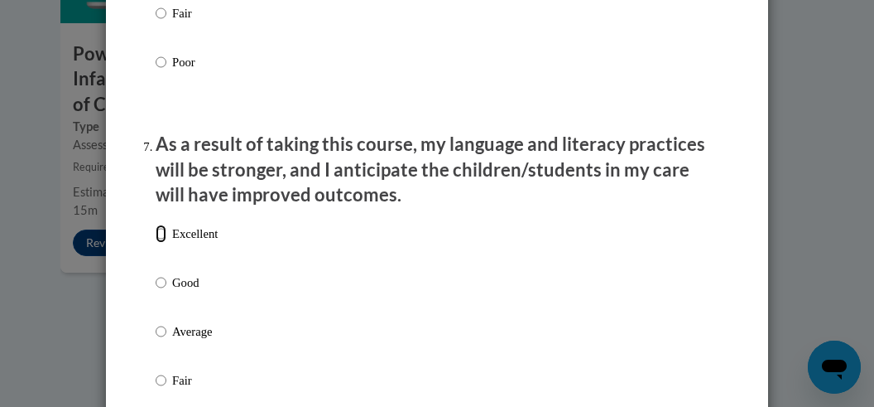
drag, startPoint x: 156, startPoint y: 248, endPoint x: 166, endPoint y: 247, distance: 10.1
click at [156, 243] on input "Excellent" at bounding box center [161, 233] width 11 height 18
radio input "true"
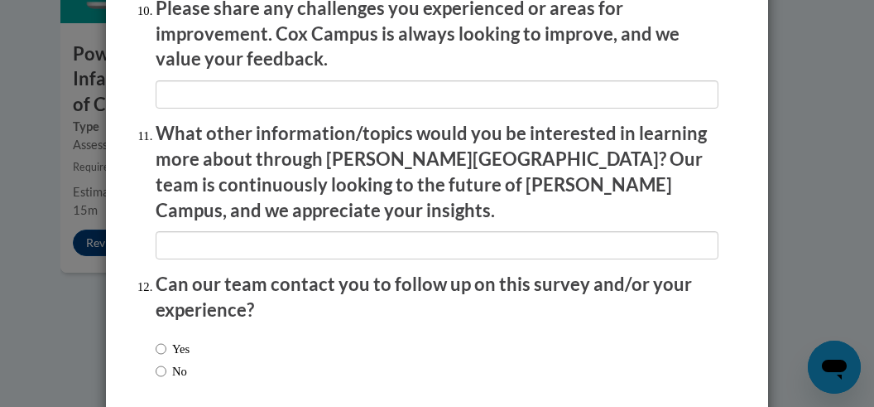
scroll to position [3036, 0]
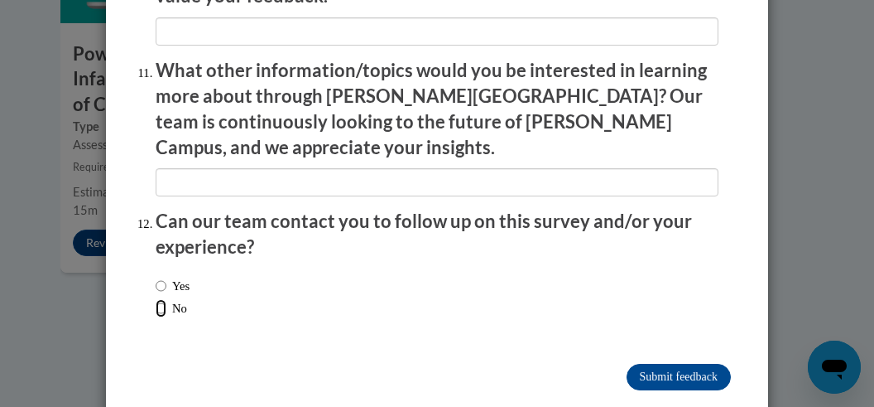
click at [156, 299] on input "No" at bounding box center [161, 308] width 11 height 18
radio input "true"
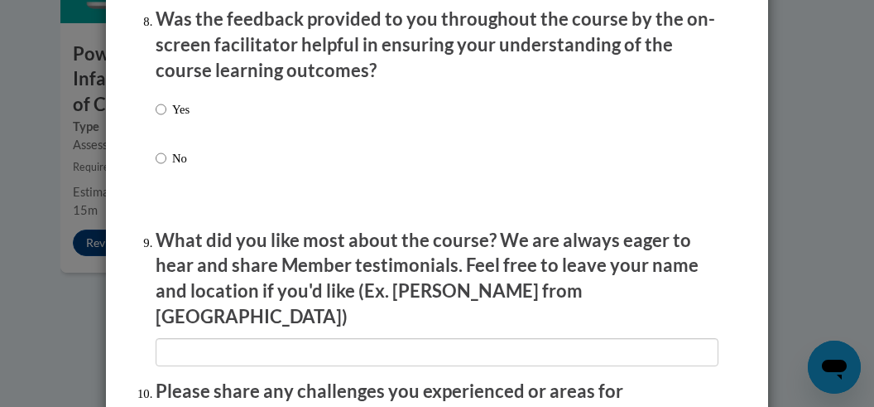
scroll to position [2512, 0]
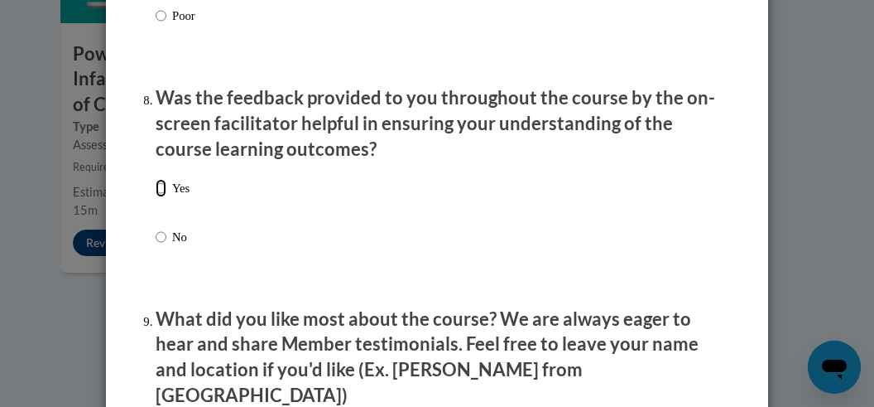
click at [156, 197] on input "Yes" at bounding box center [161, 188] width 11 height 18
radio input "true"
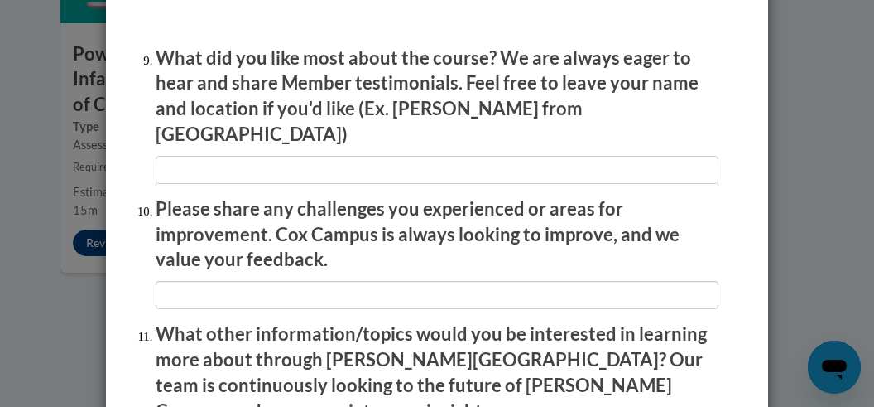
scroll to position [2774, 0]
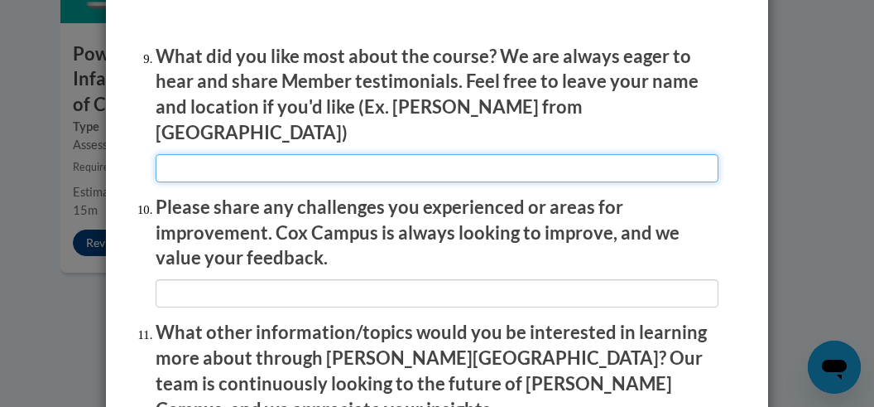
click at [322, 154] on input "textbox" at bounding box center [437, 168] width 563 height 28
type input "၎"
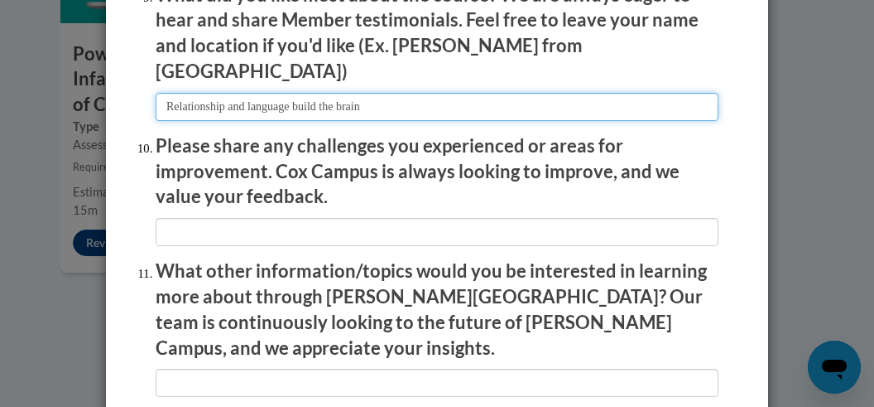
scroll to position [2861, 0]
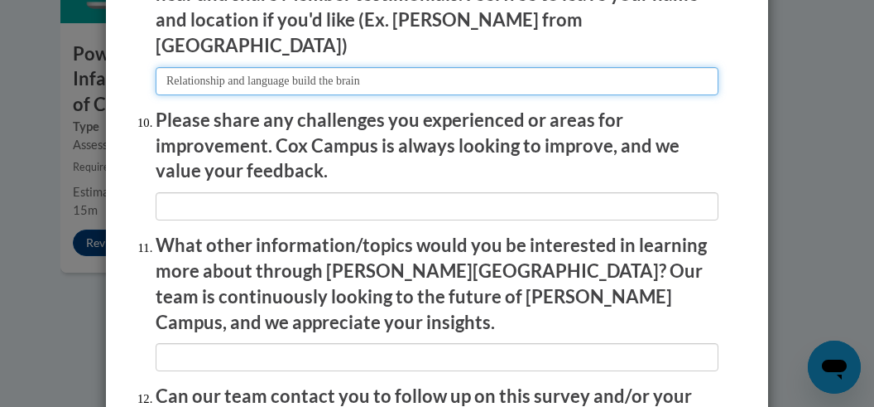
type input "Relationship and language build the brain"
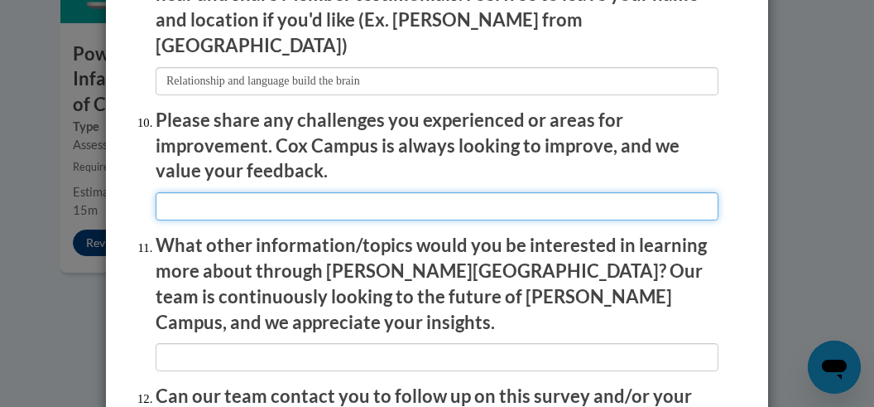
click at [441, 192] on input "textbox" at bounding box center [437, 206] width 563 height 28
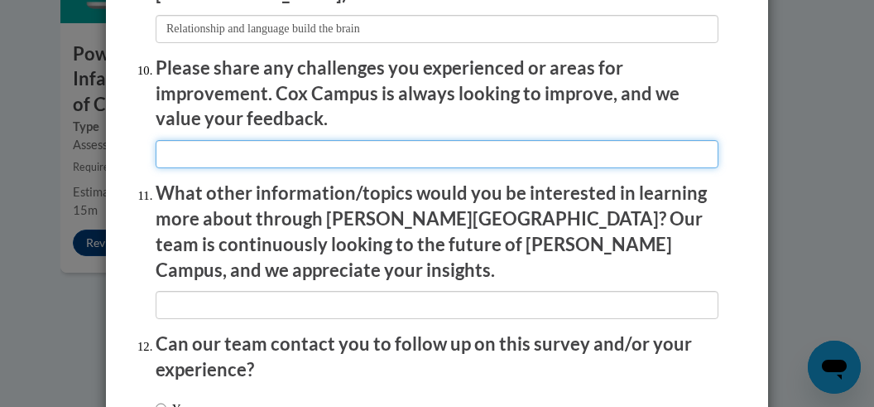
scroll to position [2949, 0]
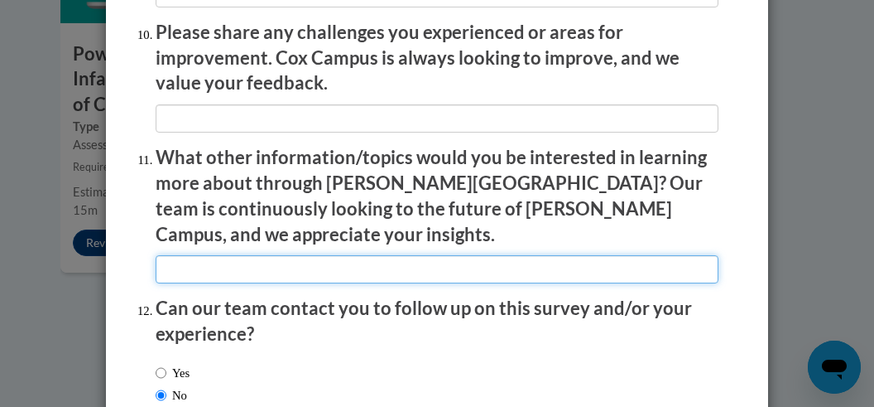
click at [420, 255] on input "textbox" at bounding box center [437, 269] width 563 height 28
type input "Thank you"
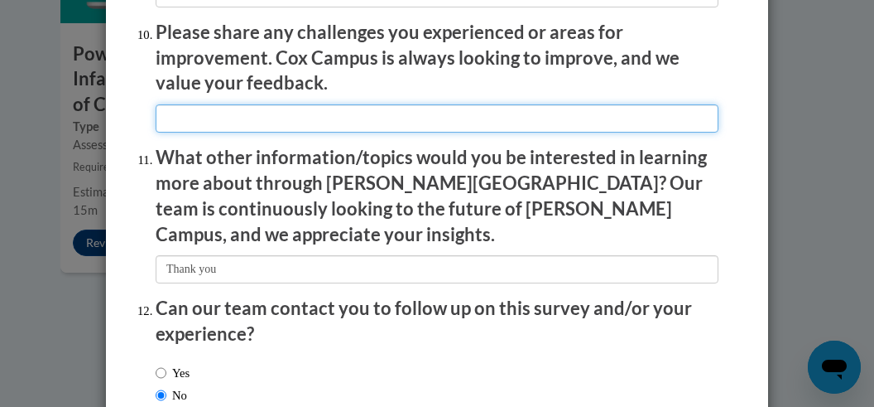
click at [411, 107] on input "textbox" at bounding box center [437, 118] width 563 height 28
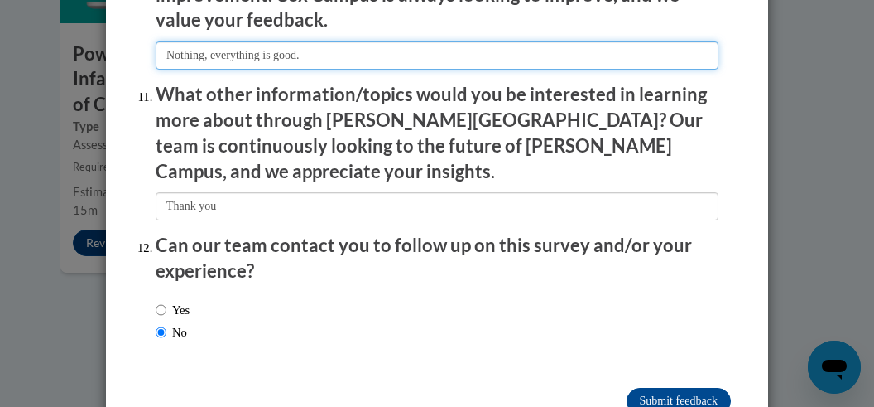
scroll to position [3036, 0]
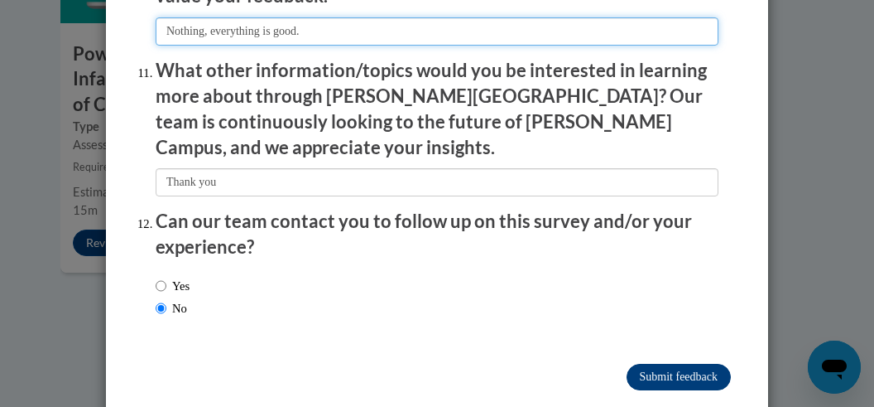
type input "Nothing, everything is good."
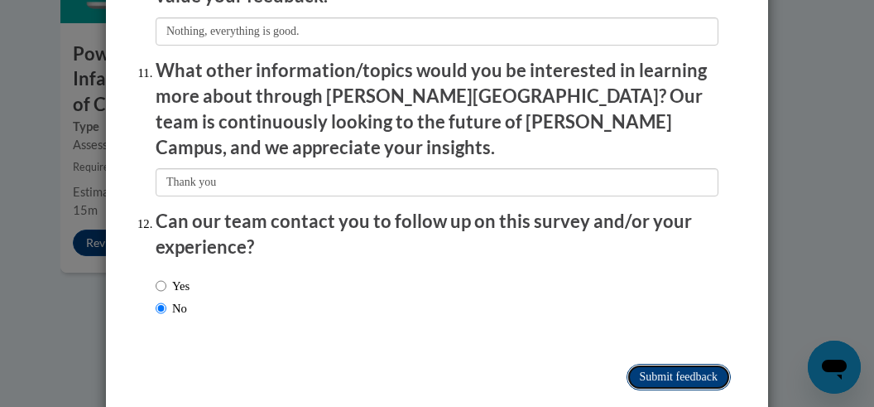
click at [646, 364] on input "Submit feedback" at bounding box center [679, 377] width 104 height 26
click at [676, 364] on input "Submitting" at bounding box center [679, 377] width 104 height 26
